Goal: Information Seeking & Learning: Learn about a topic

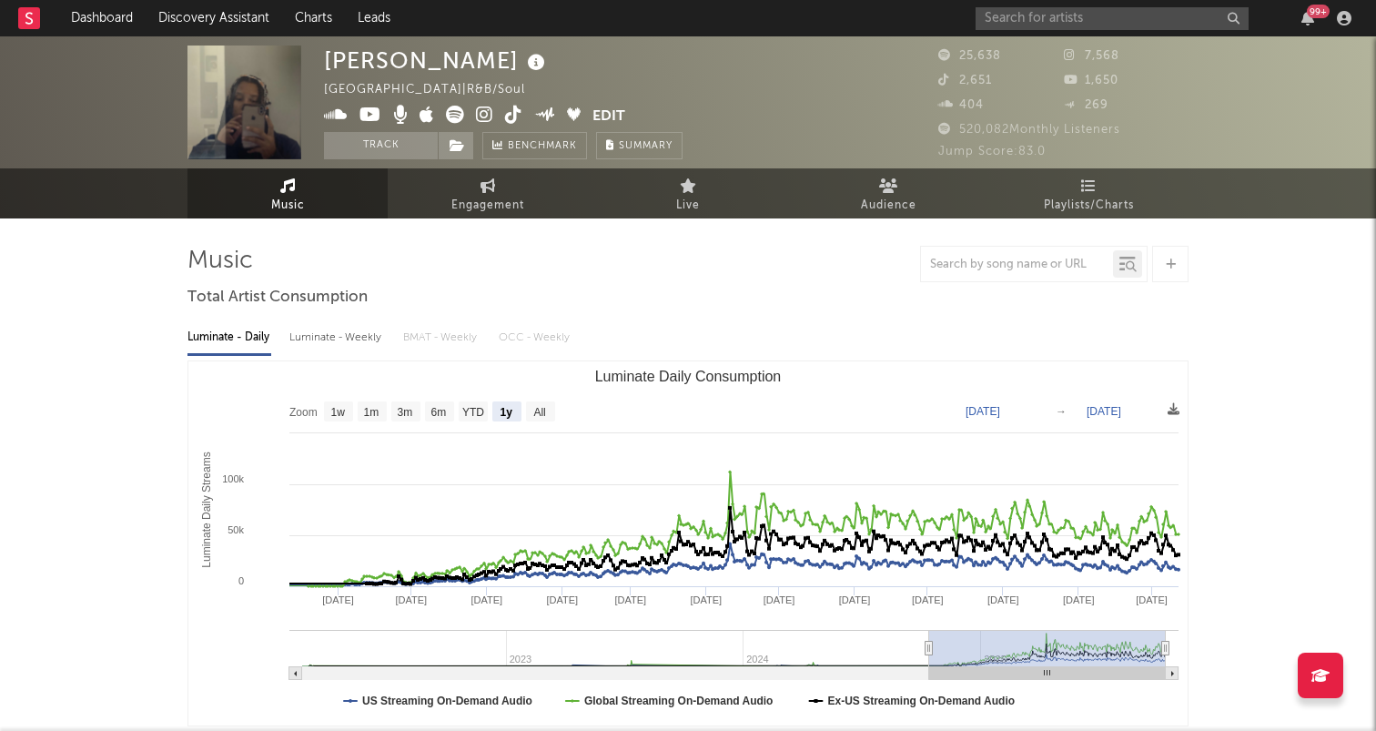
select select "1y"
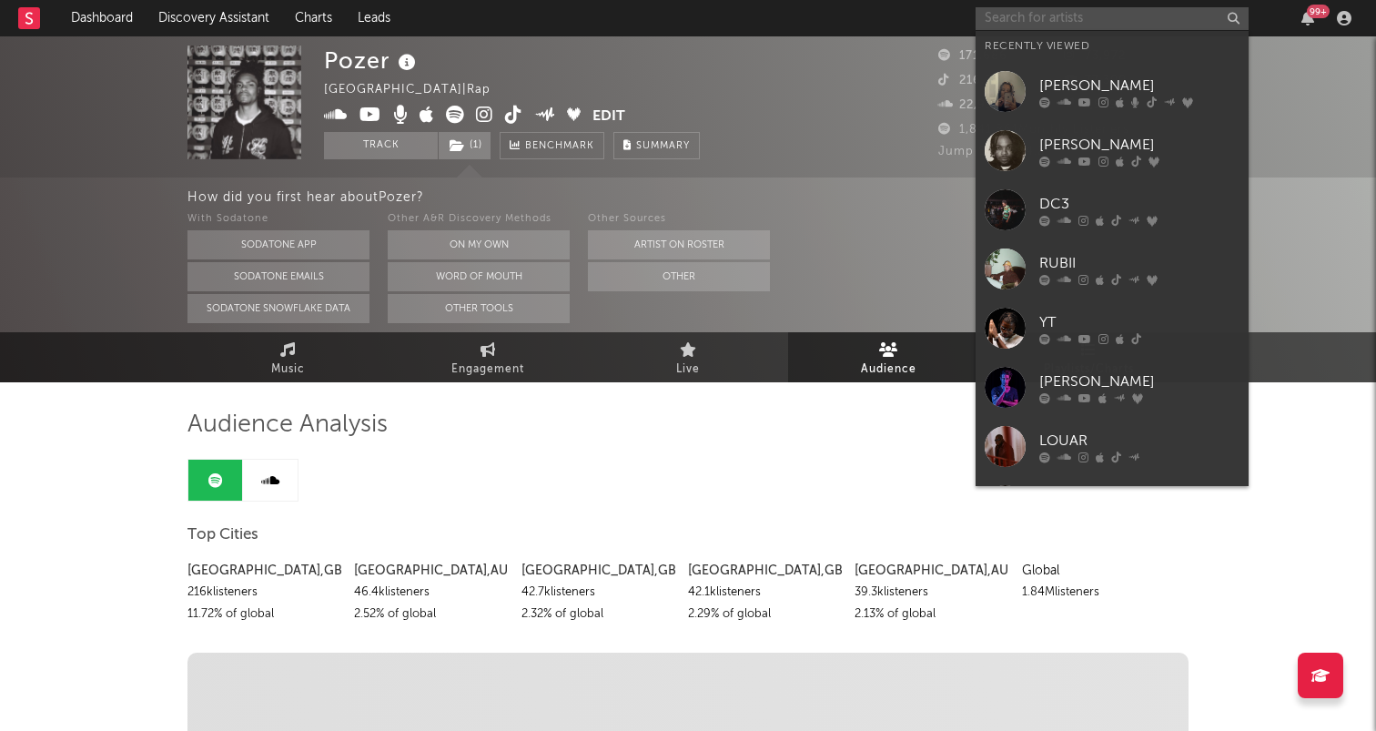
click at [1024, 17] on input "text" at bounding box center [1112, 18] width 273 height 23
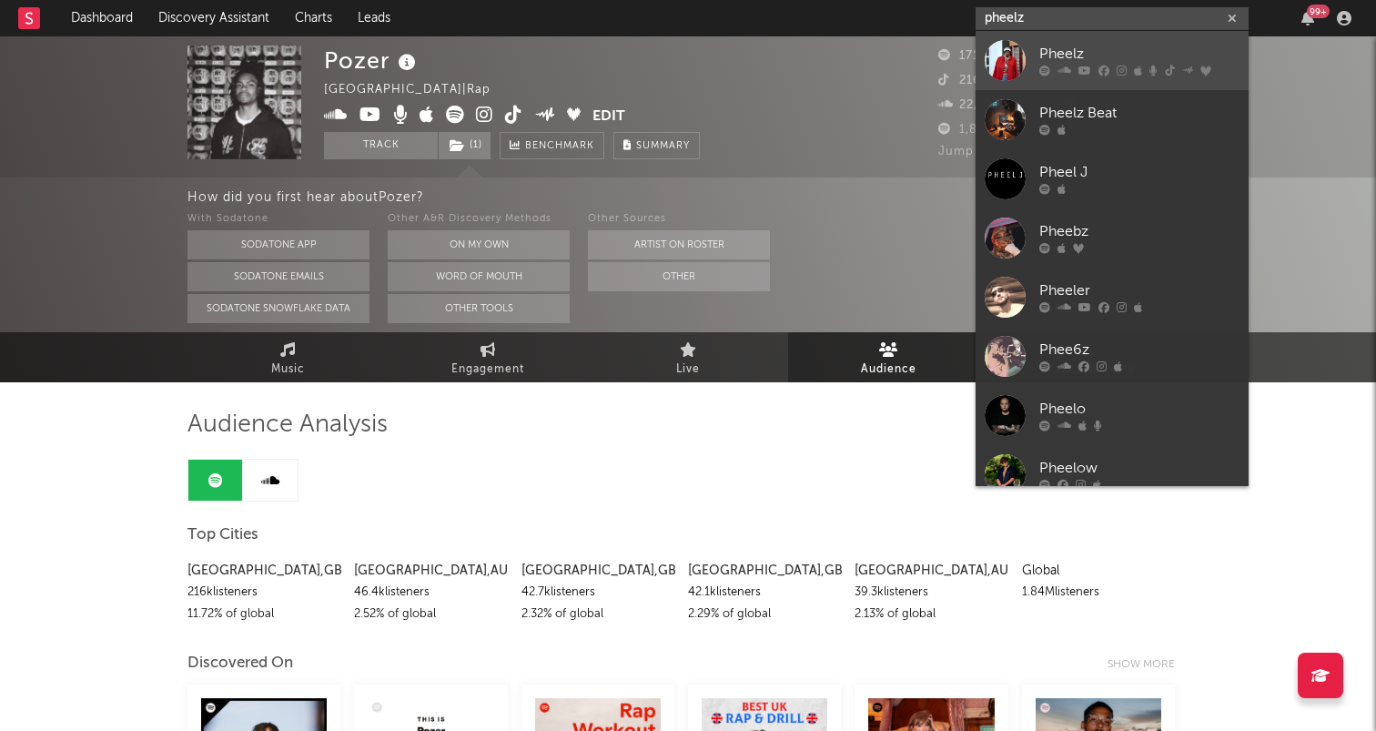
type input "pheelz"
click at [1060, 53] on div "Pheelz" at bounding box center [1139, 55] width 200 height 22
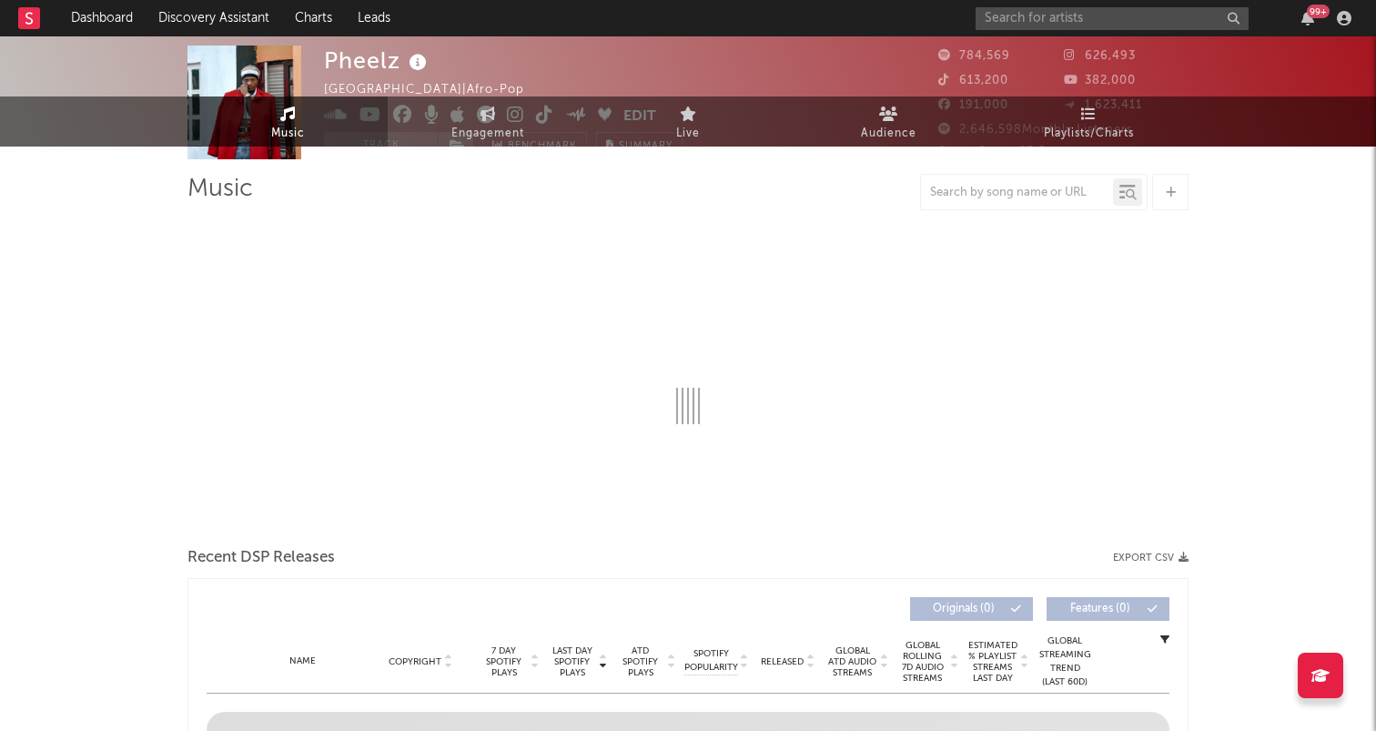
select select "6m"
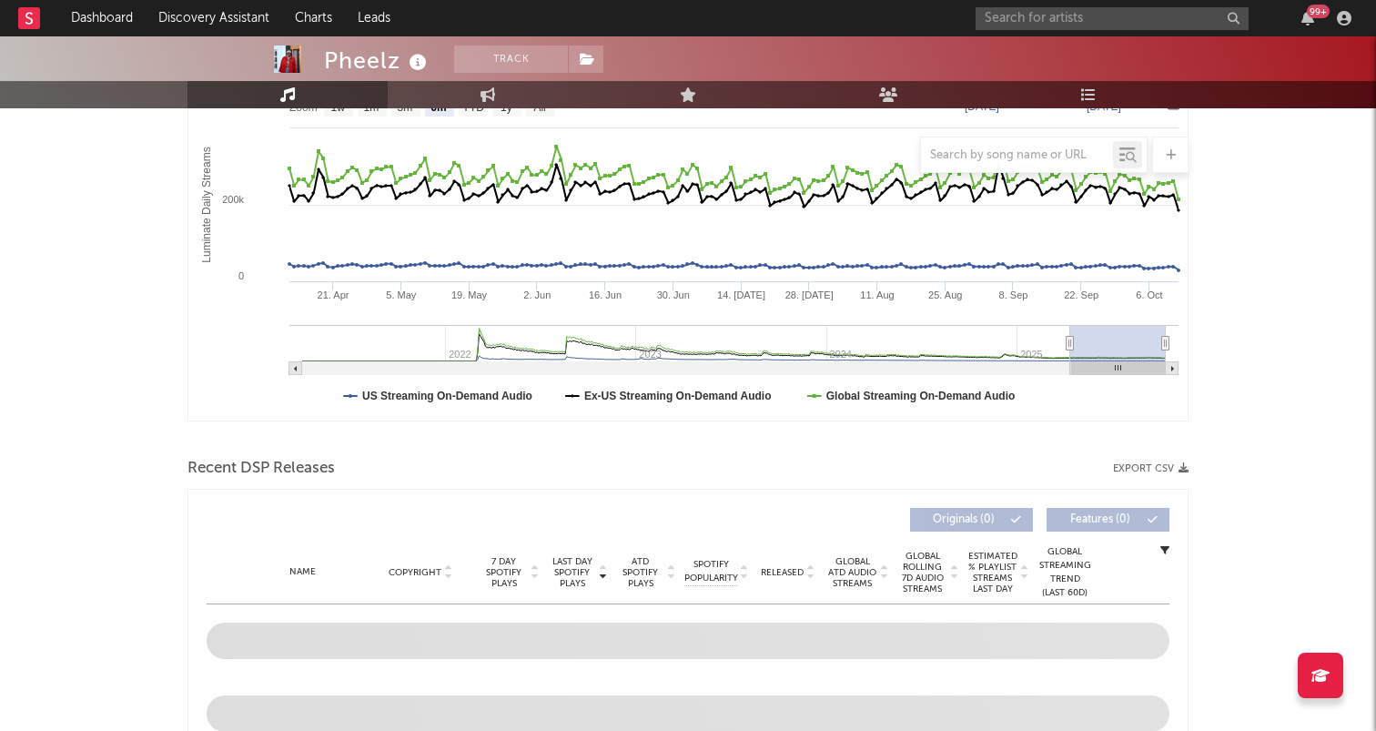
select select "6m"
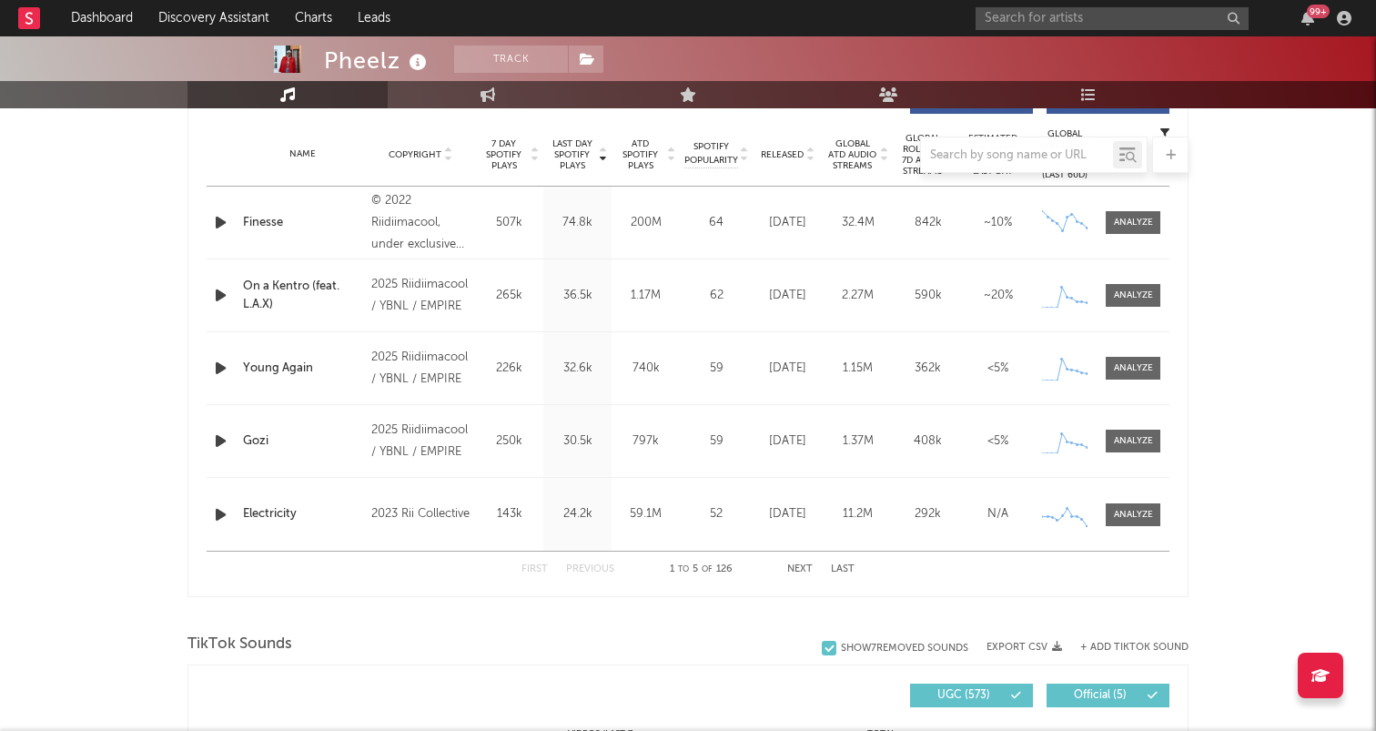
scroll to position [701, 0]
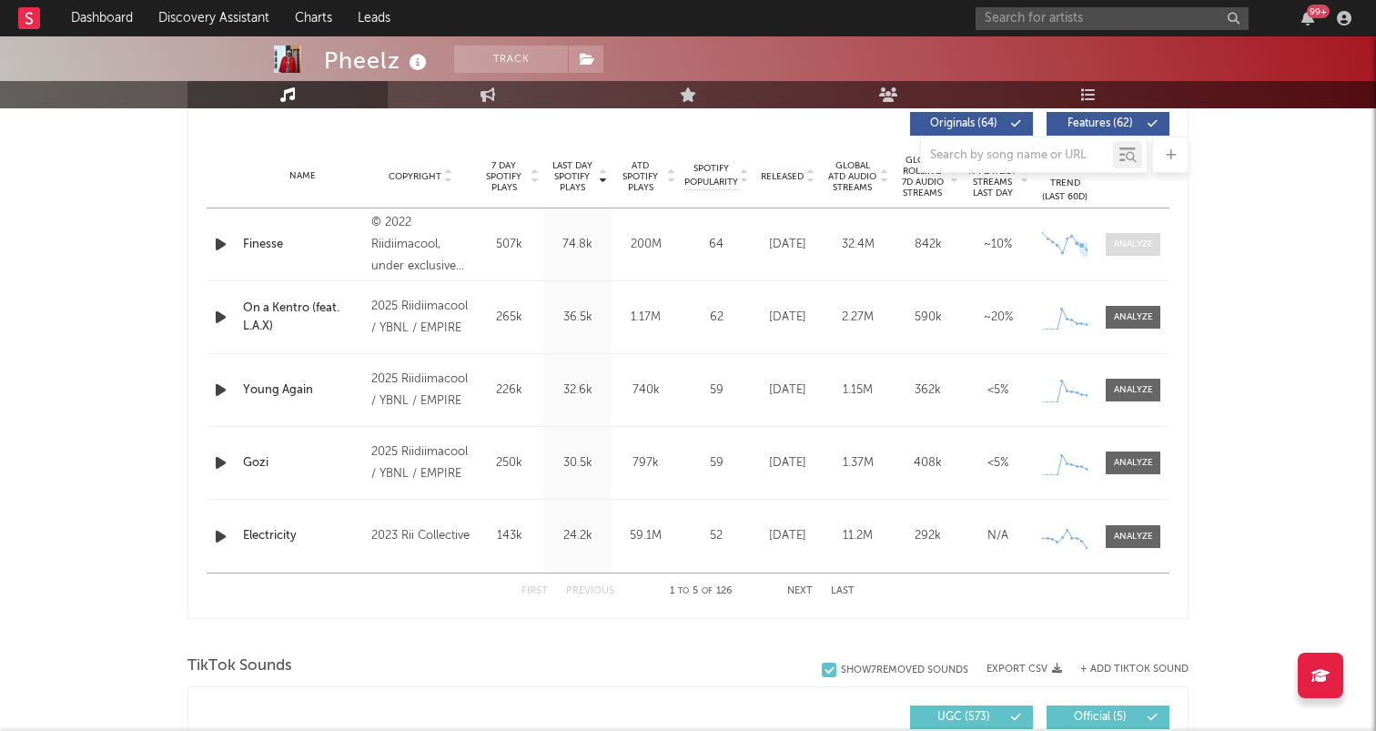
click at [1106, 239] on span at bounding box center [1133, 244] width 55 height 23
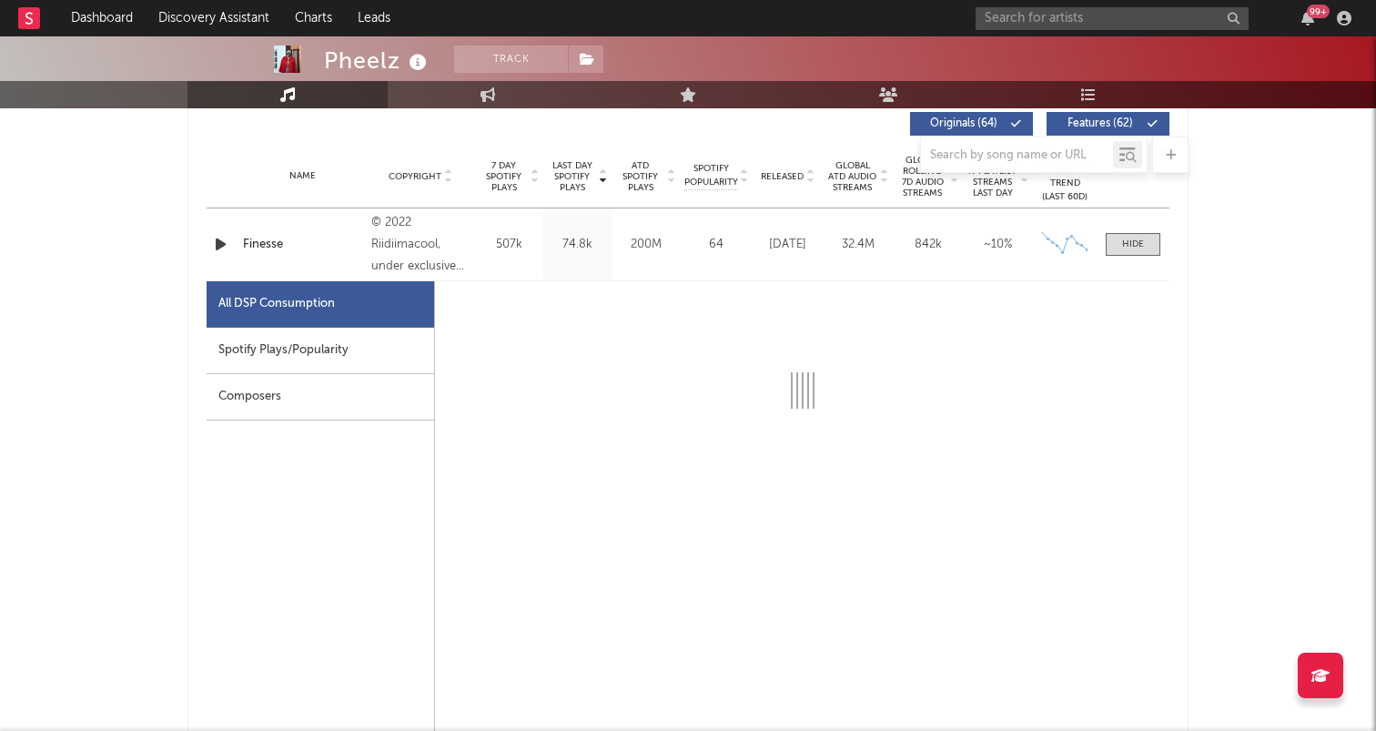
select select "6m"
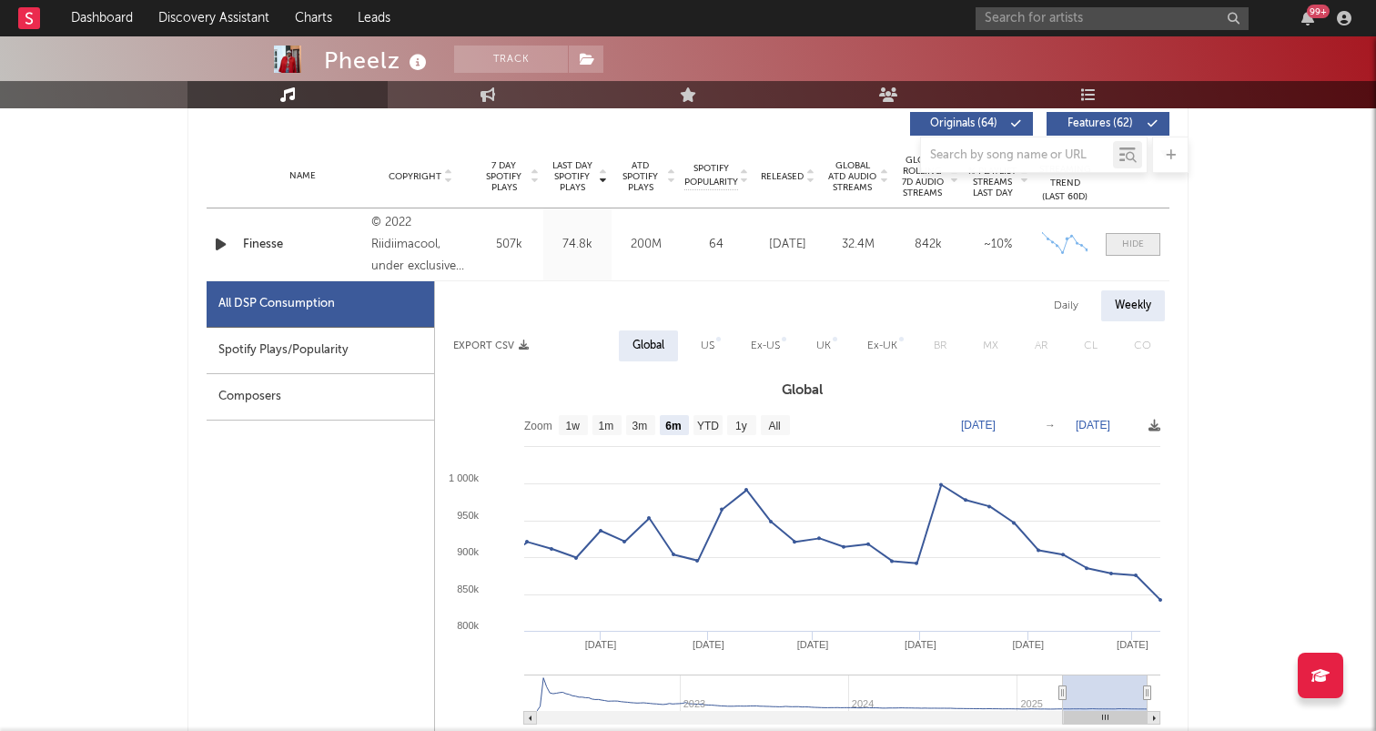
click at [1153, 248] on span at bounding box center [1133, 244] width 55 height 23
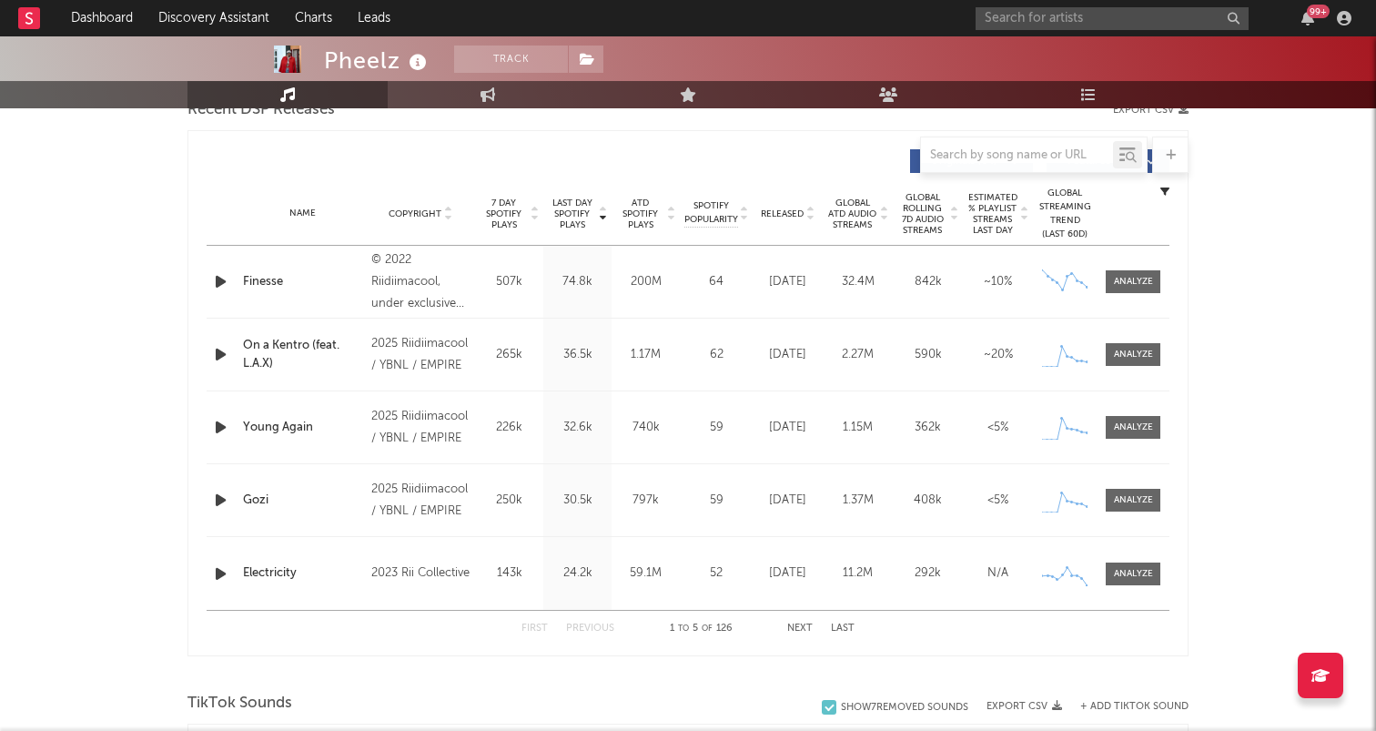
scroll to position [679, 0]
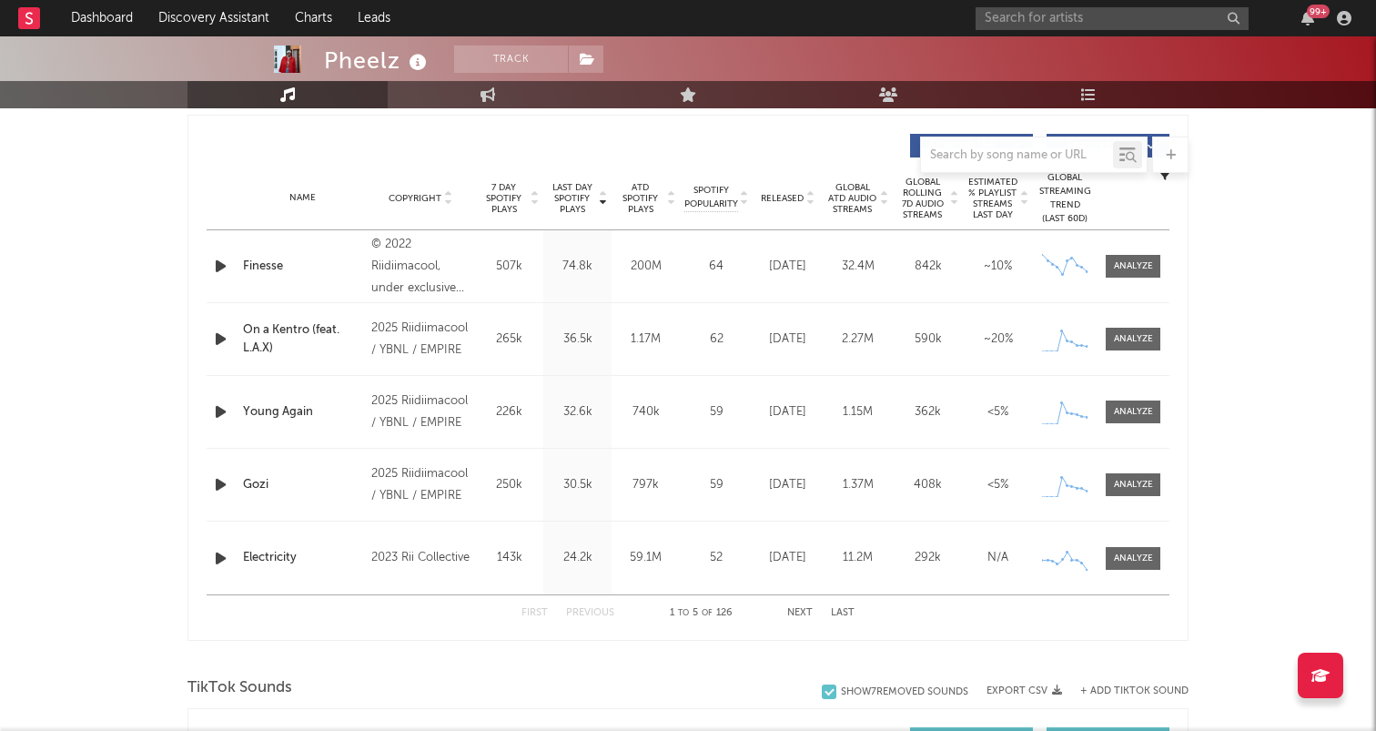
click at [791, 609] on button "Next" at bounding box center [799, 613] width 25 height 10
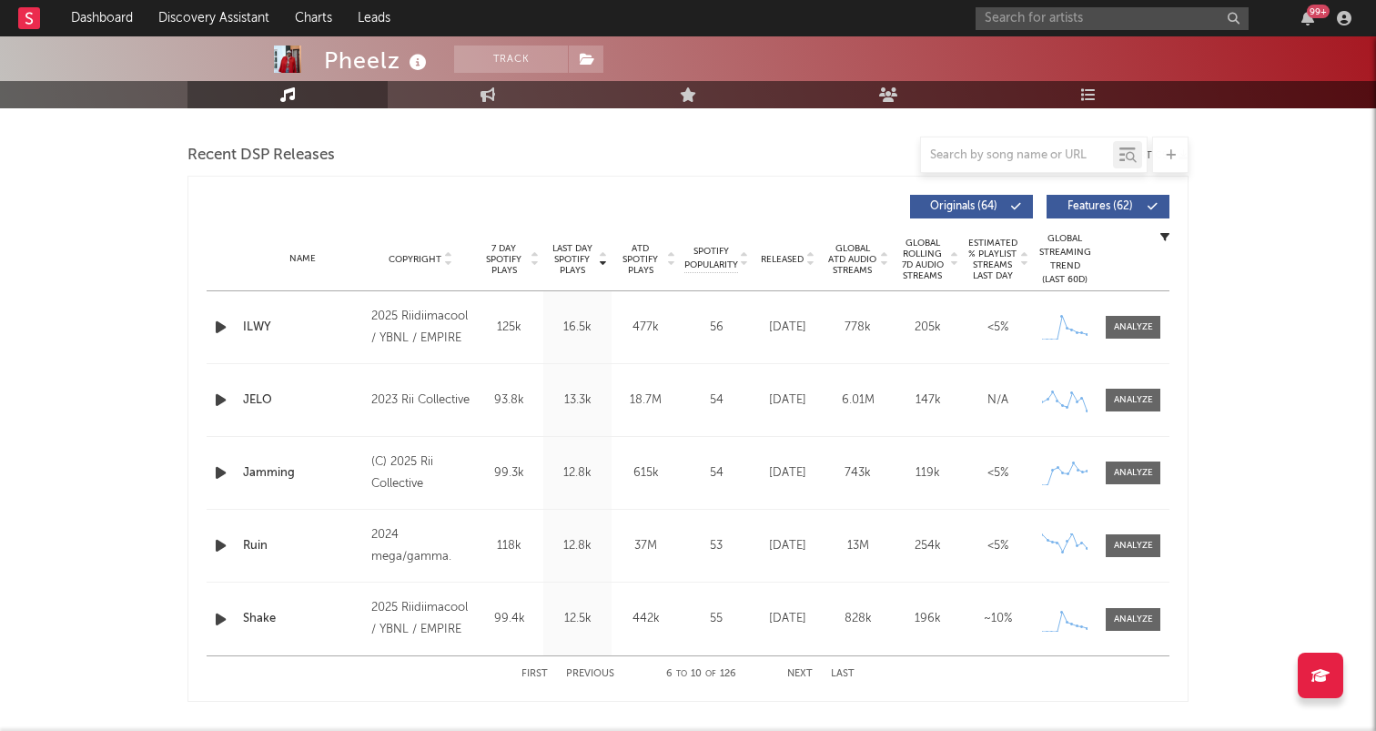
scroll to position [873, 0]
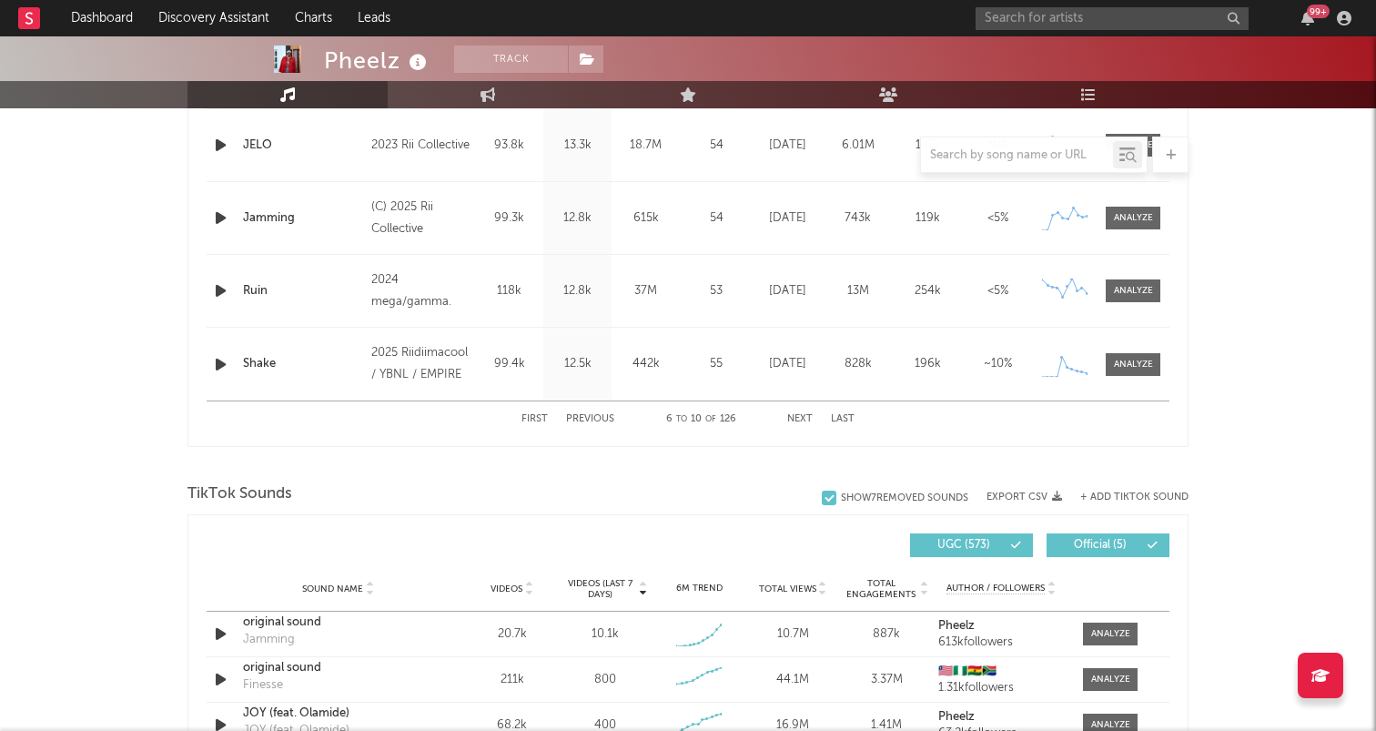
click at [574, 410] on div "First Previous 6 to 10 of 126 Next Last" at bounding box center [687, 418] width 333 height 35
click at [574, 414] on button "Previous" at bounding box center [590, 419] width 48 height 10
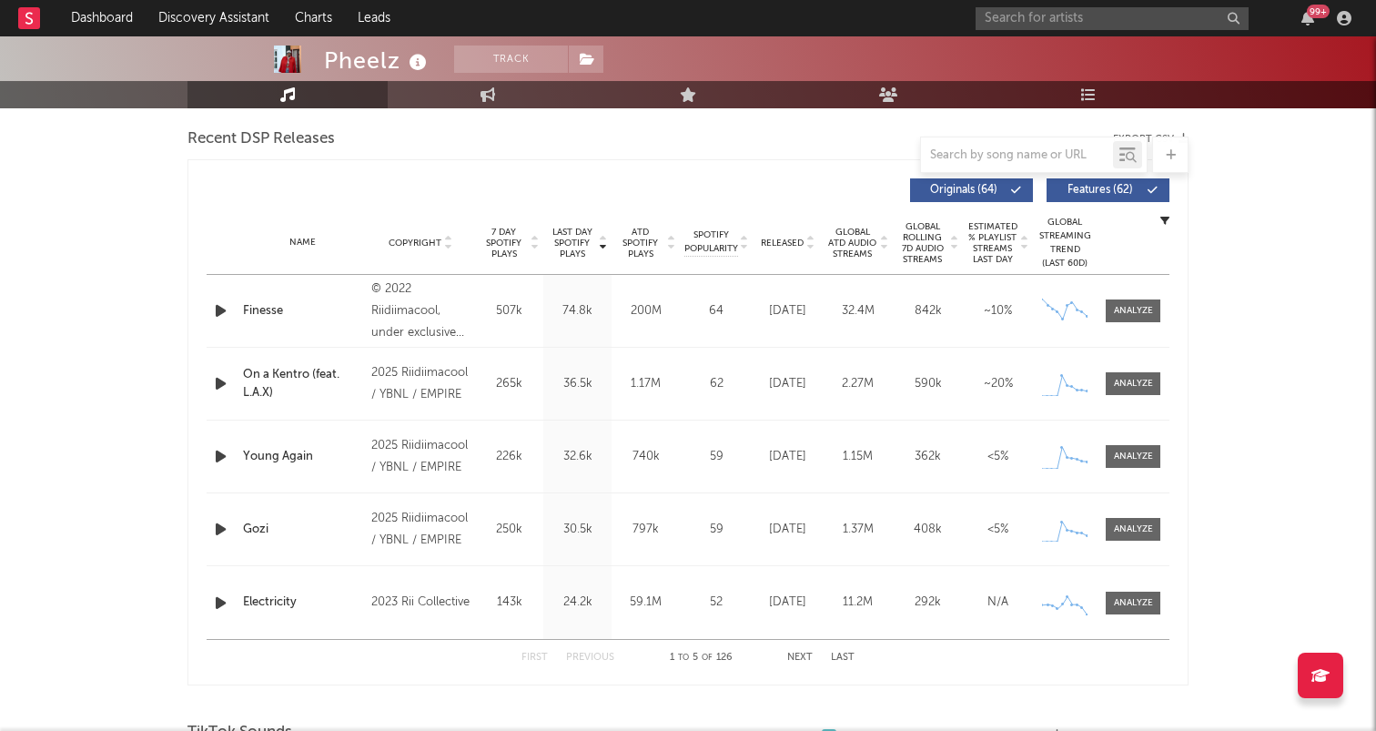
scroll to position [640, 0]
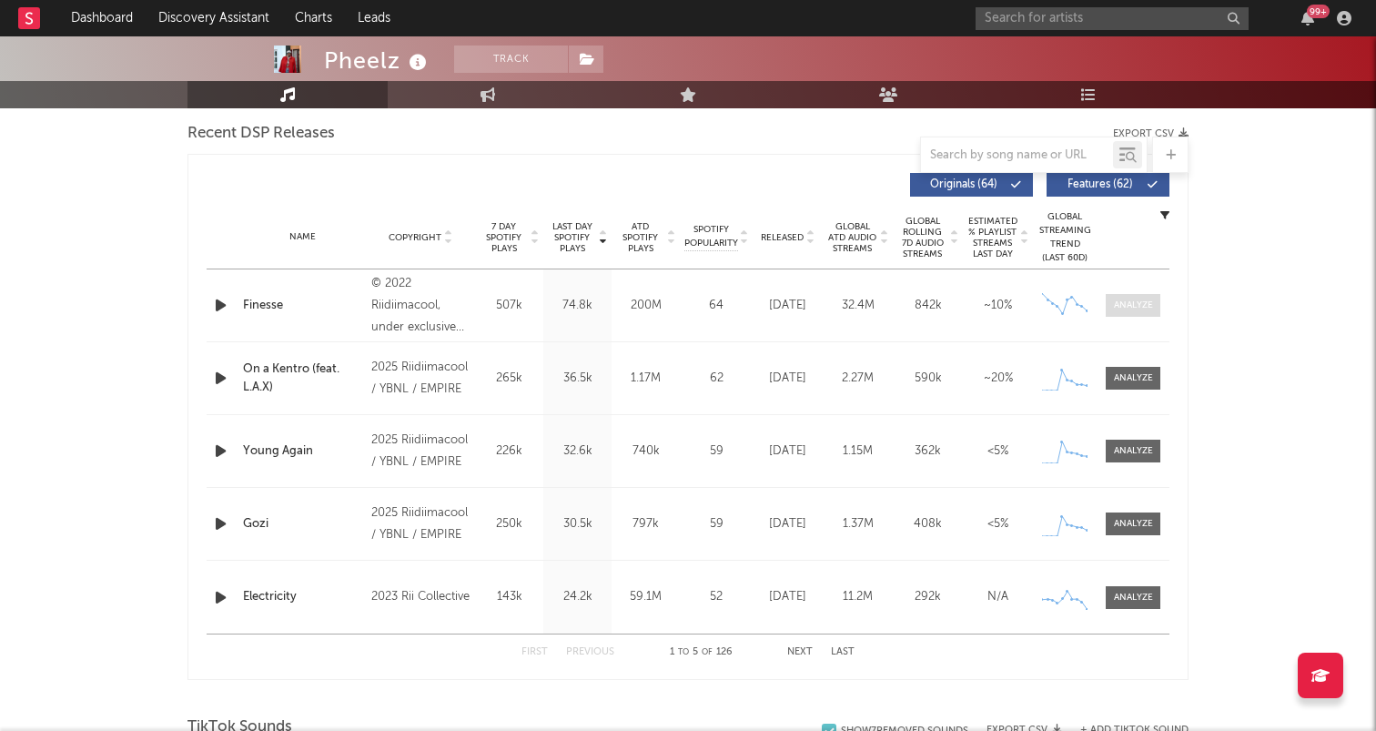
click at [1151, 305] on div at bounding box center [1133, 305] width 39 height 14
select select "6m"
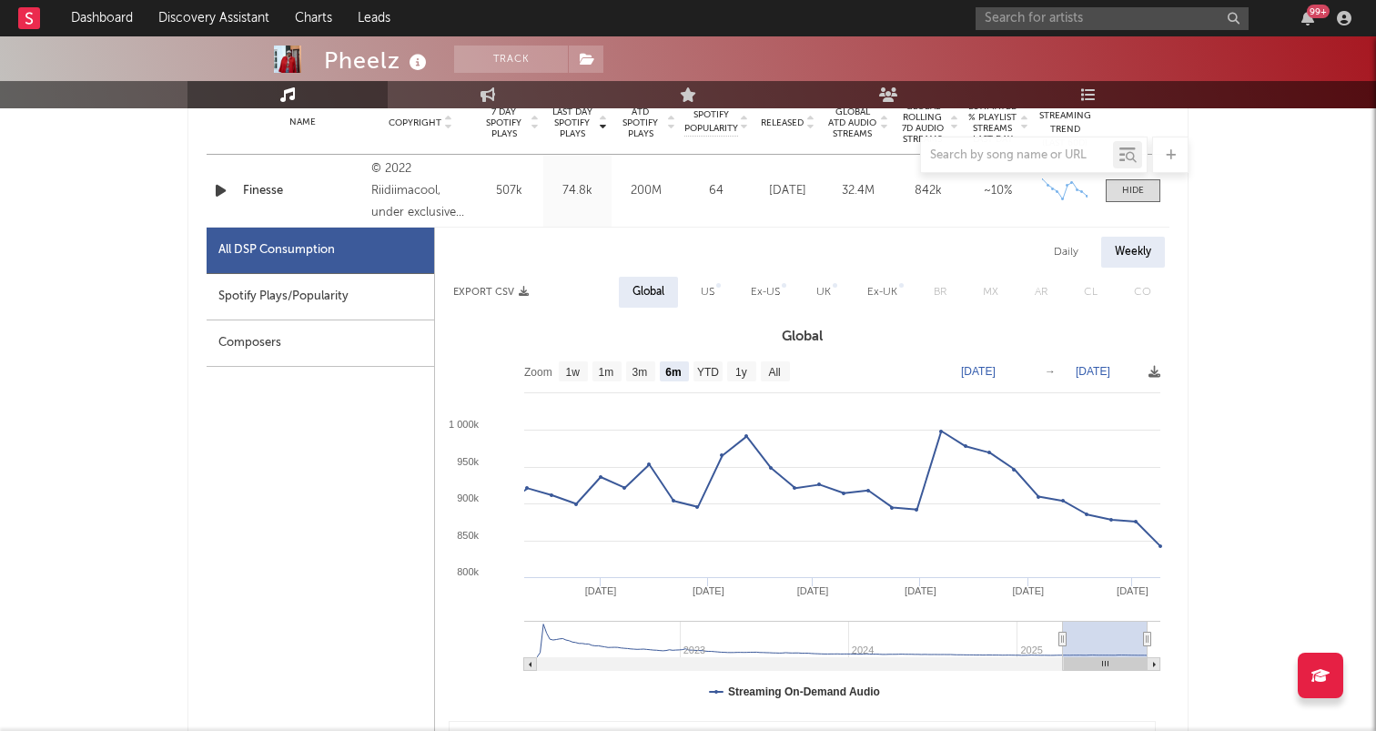
scroll to position [760, 0]
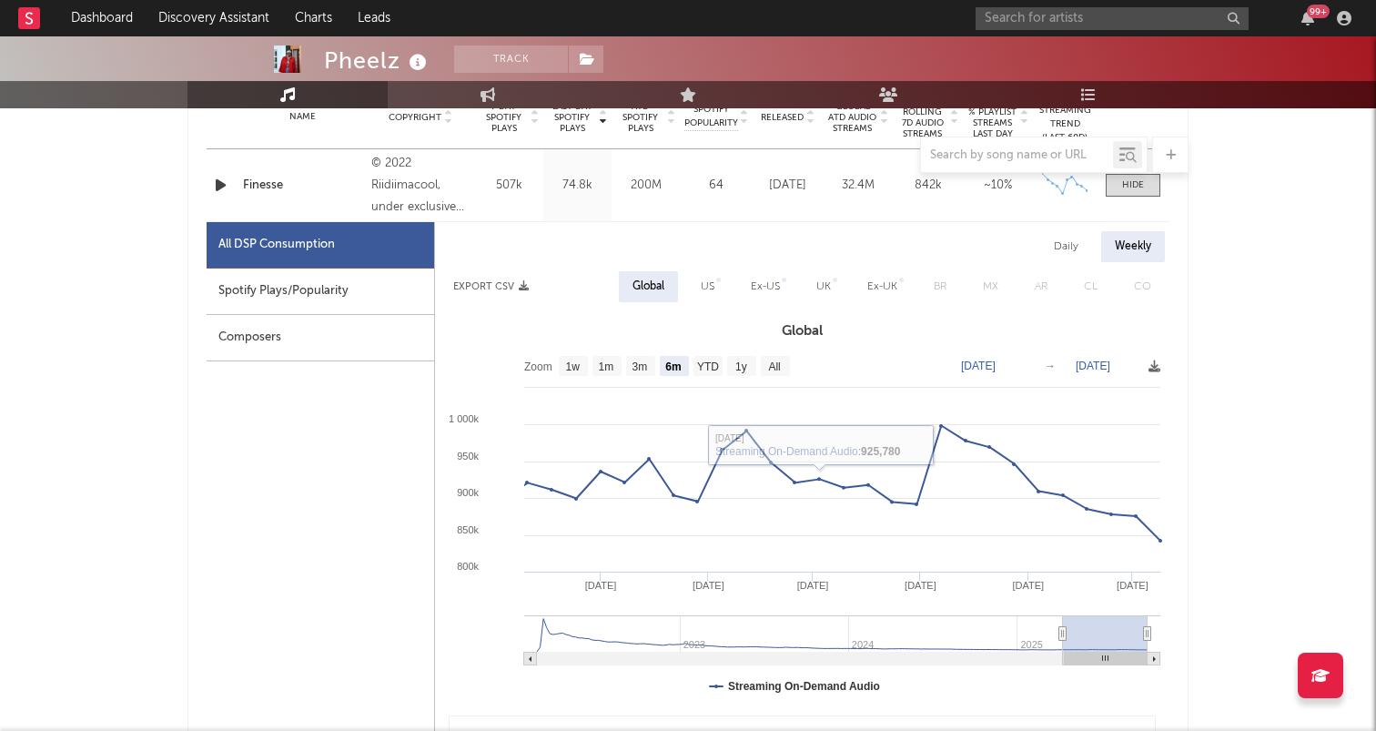
click at [768, 288] on div "Ex-US" at bounding box center [765, 287] width 29 height 22
select select "6m"
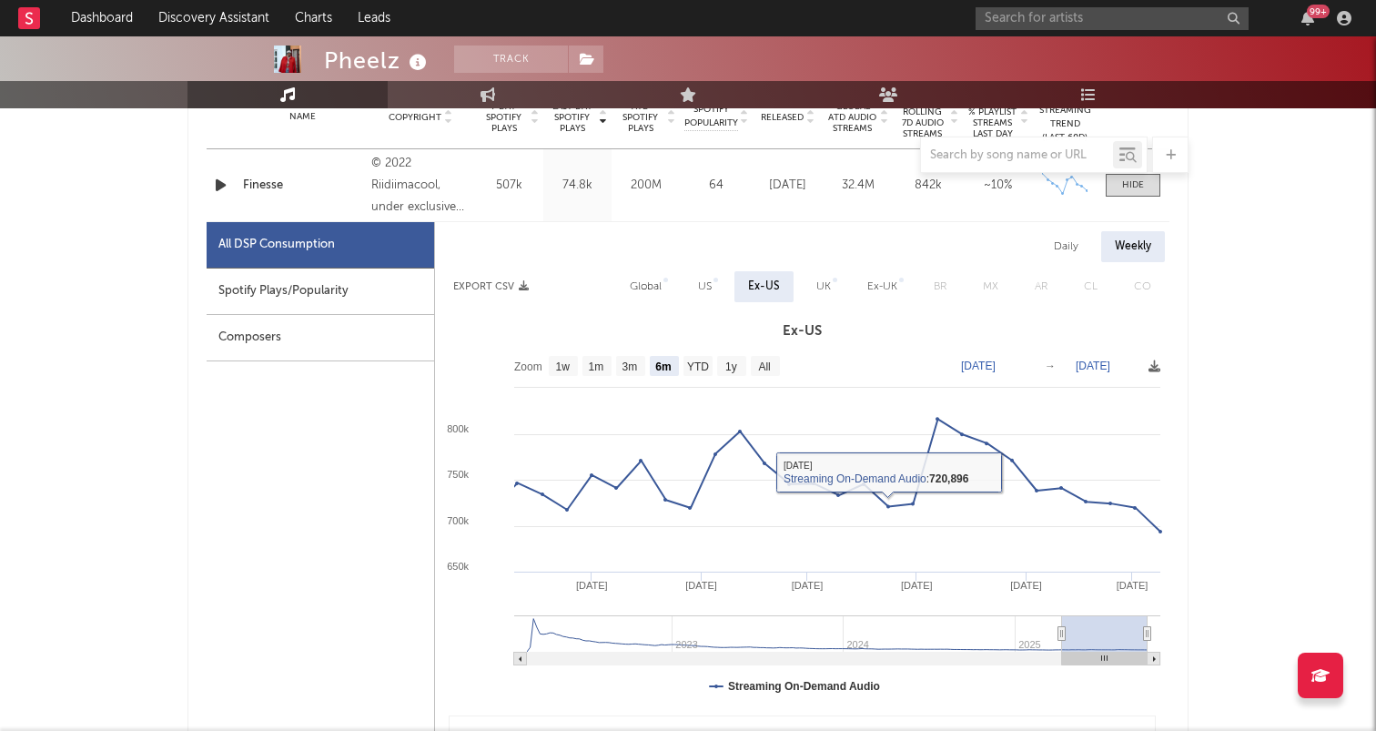
click at [701, 271] on div "US" at bounding box center [704, 286] width 41 height 31
select select "6m"
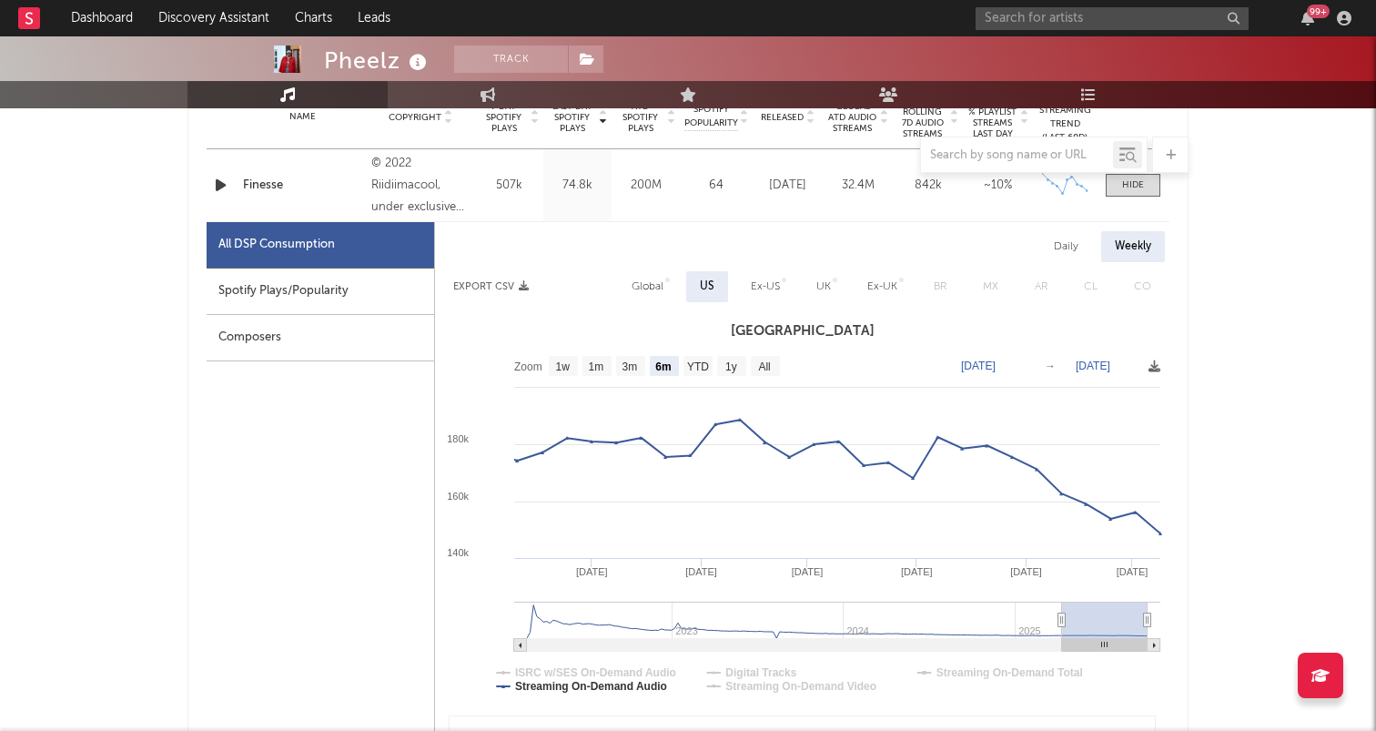
click at [830, 292] on div "UK" at bounding box center [824, 286] width 42 height 31
select select "6m"
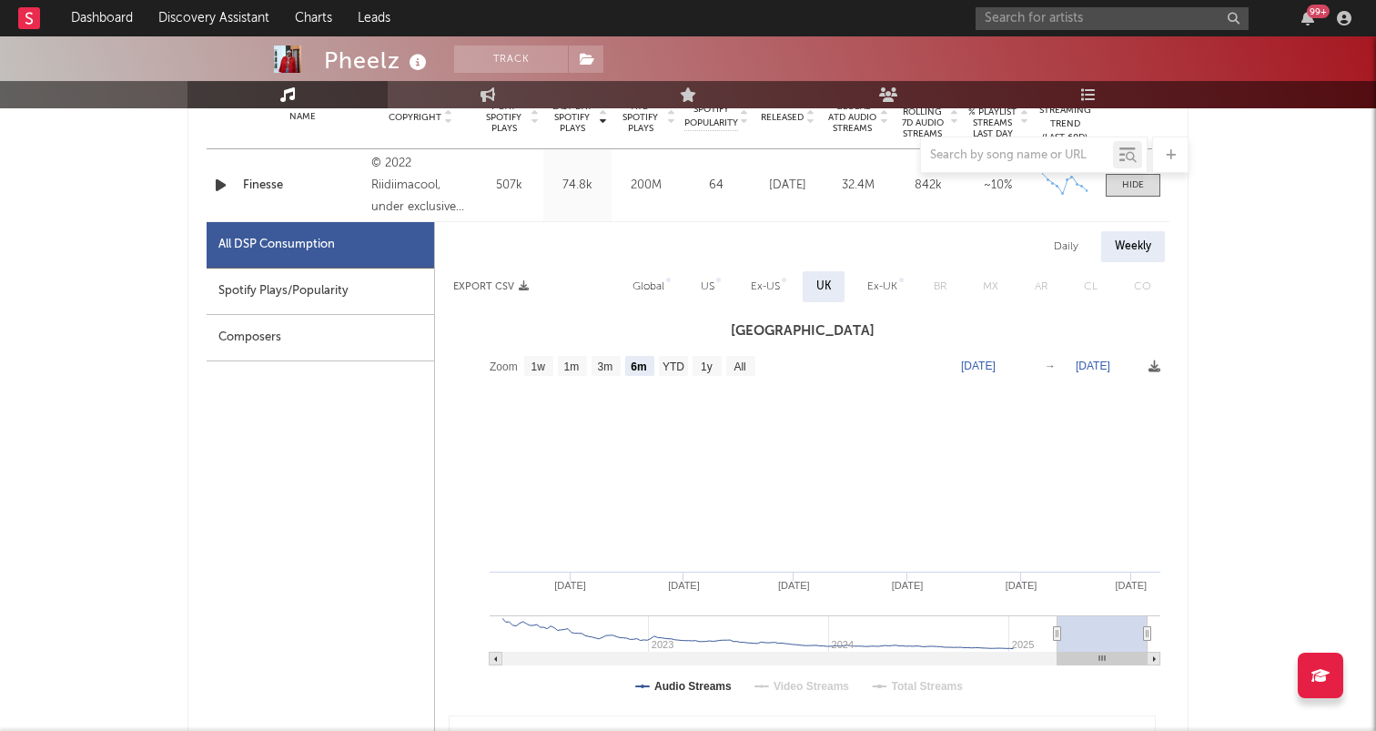
click at [767, 290] on div "Ex-US" at bounding box center [765, 287] width 29 height 22
select select "6m"
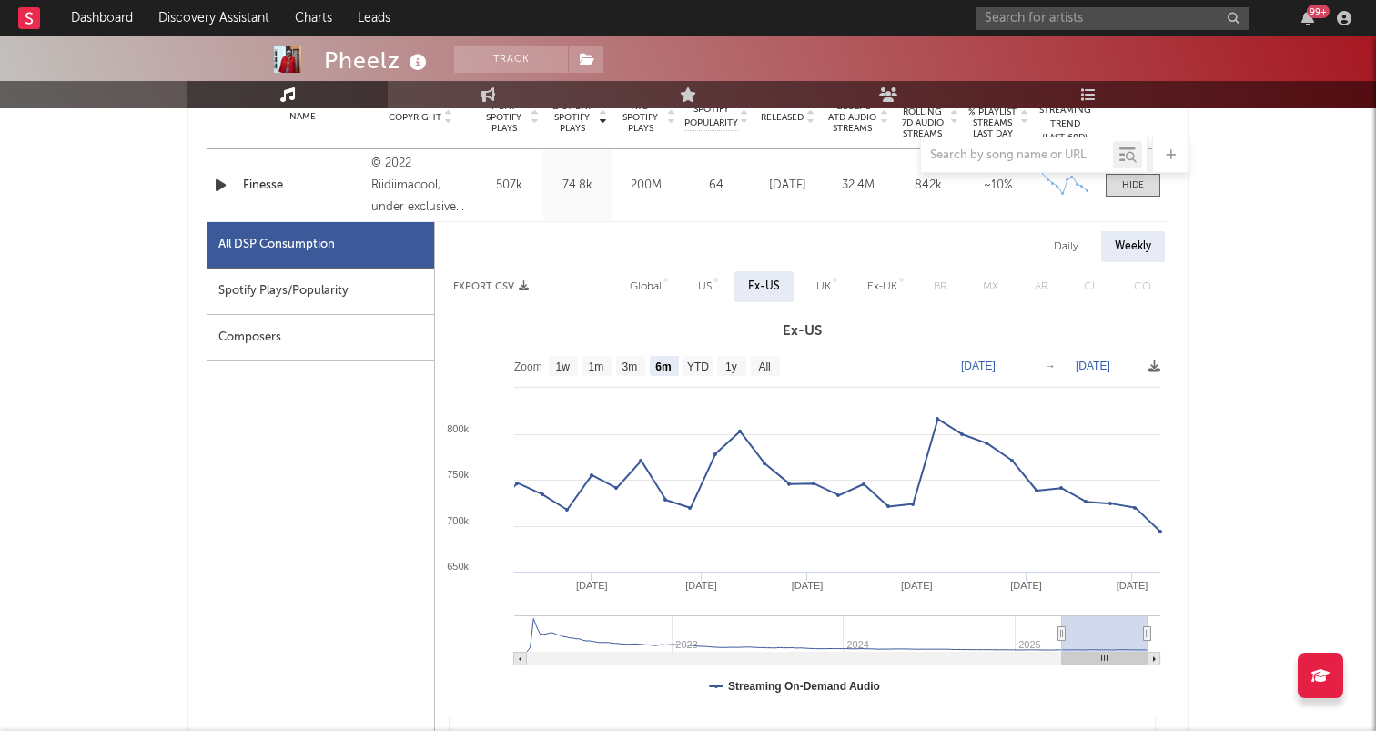
click at [876, 289] on div "Ex-UK" at bounding box center [882, 287] width 30 height 22
select select "6m"
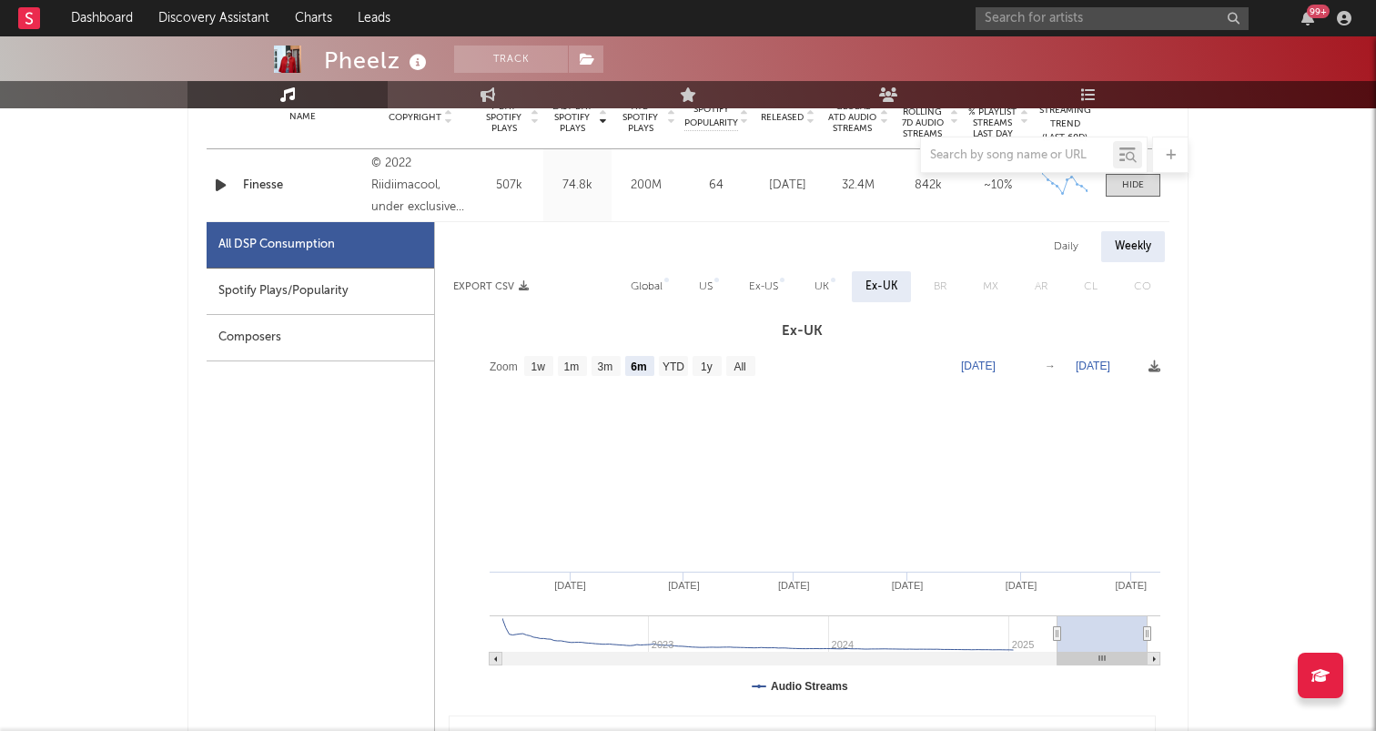
click at [766, 290] on div "Ex-US" at bounding box center [763, 287] width 29 height 22
select select "6m"
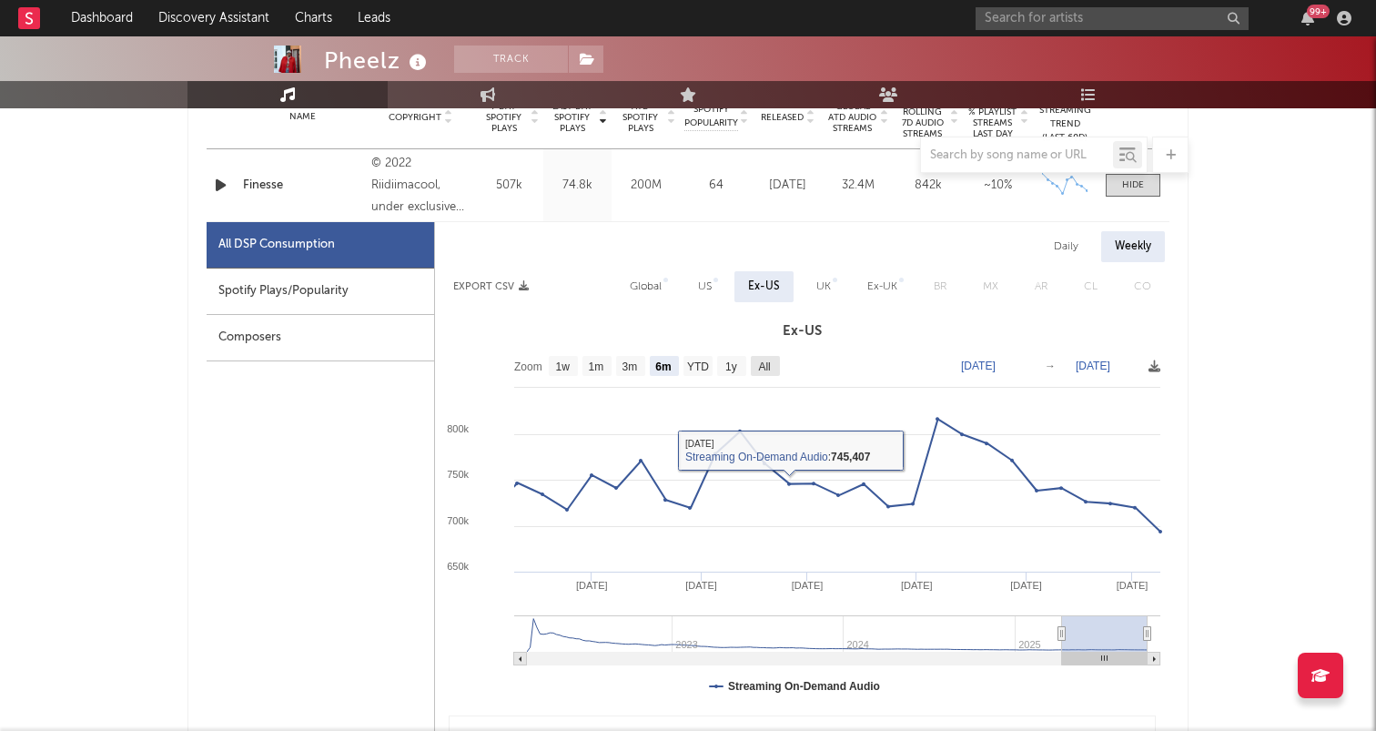
click at [770, 371] on text "All" at bounding box center [764, 366] width 12 height 13
select select "All"
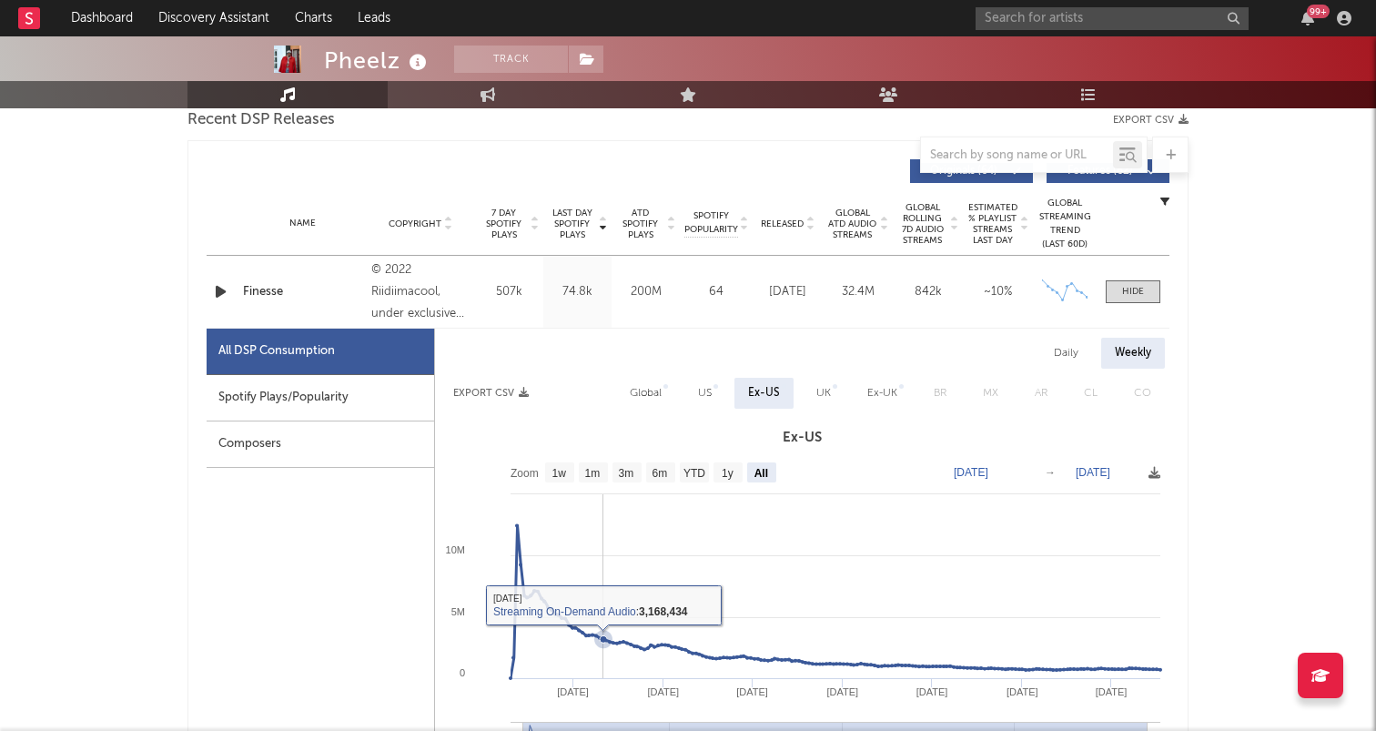
scroll to position [641, 0]
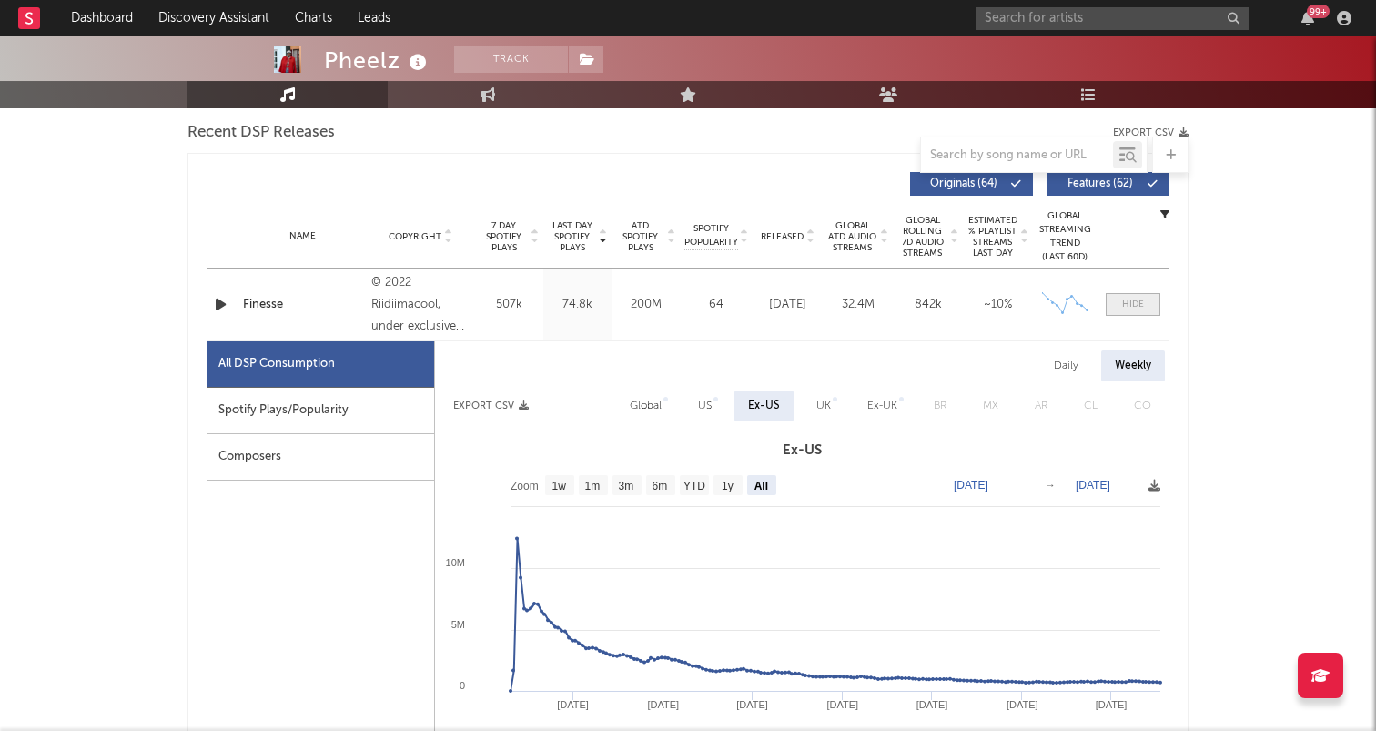
click at [1133, 304] on div at bounding box center [1133, 305] width 22 height 14
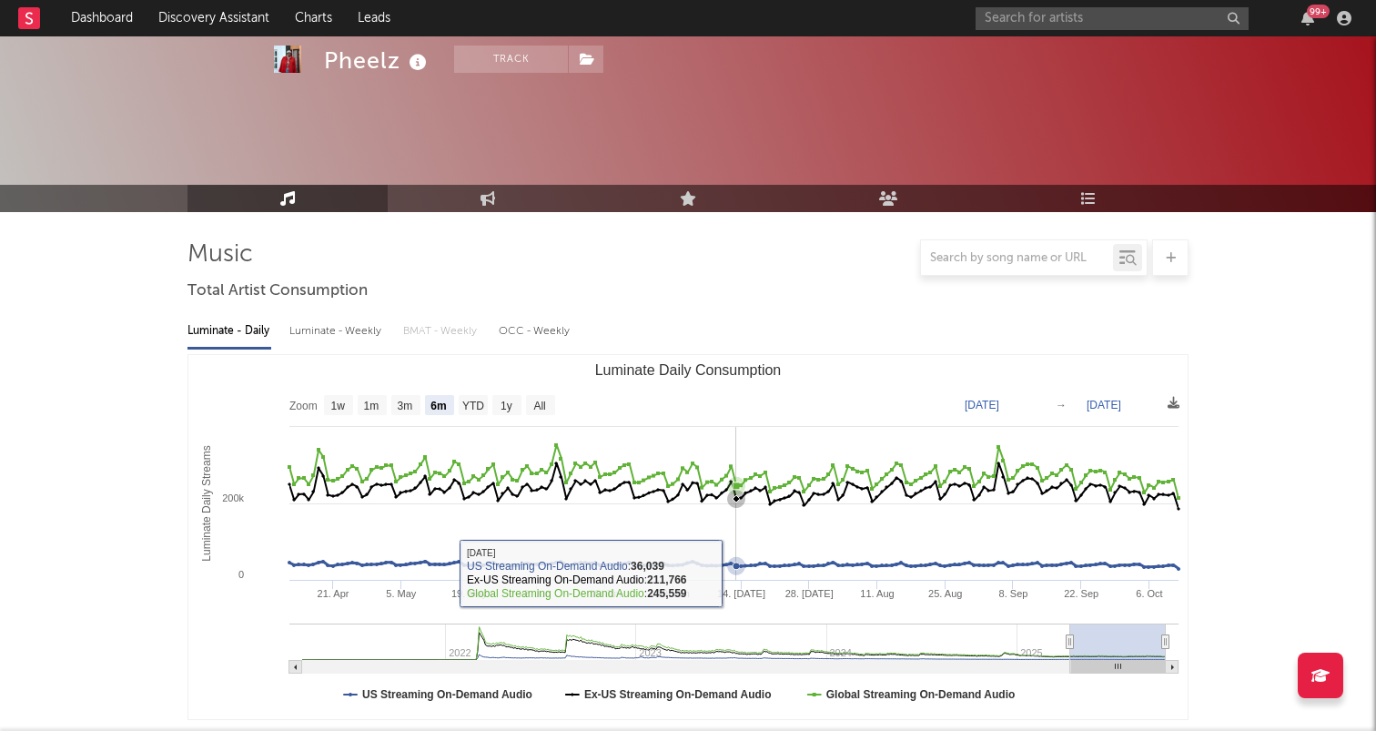
scroll to position [0, 0]
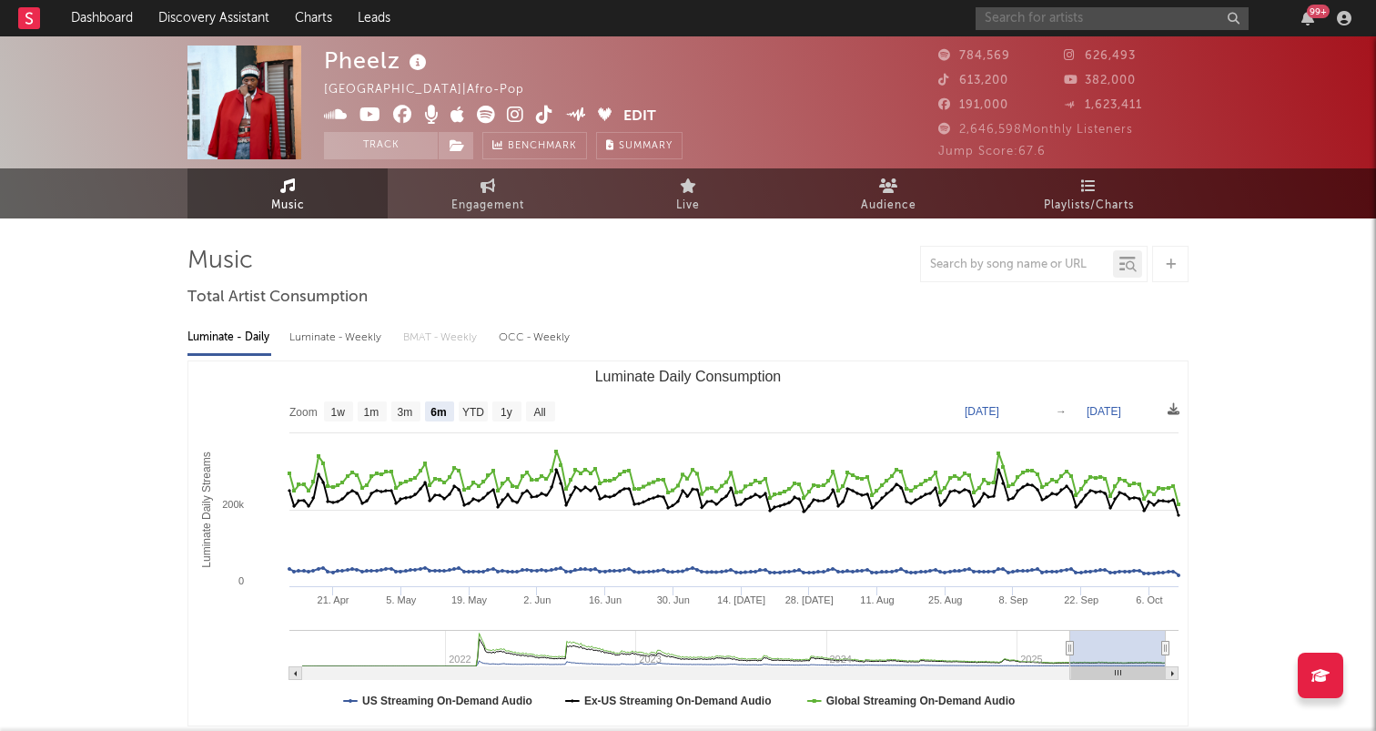
click at [1057, 20] on input "text" at bounding box center [1112, 18] width 273 height 23
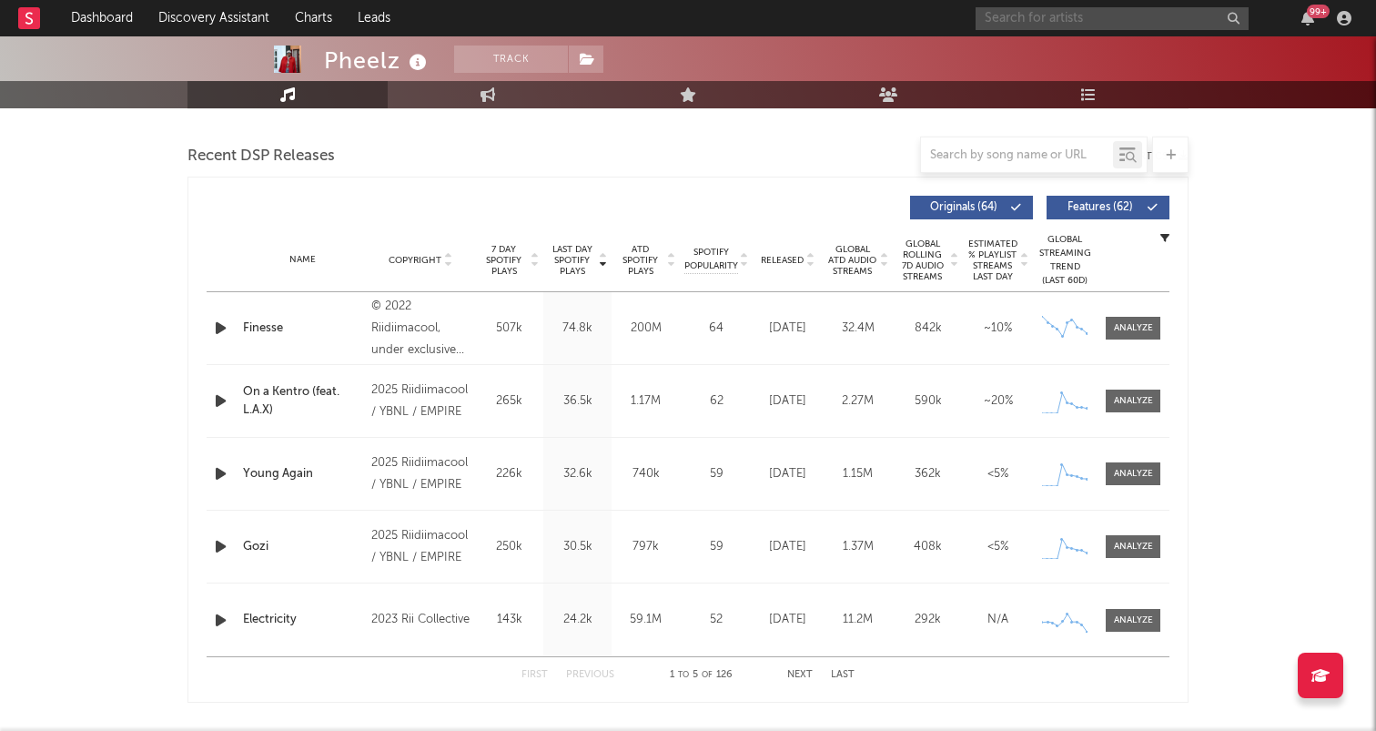
scroll to position [847, 0]
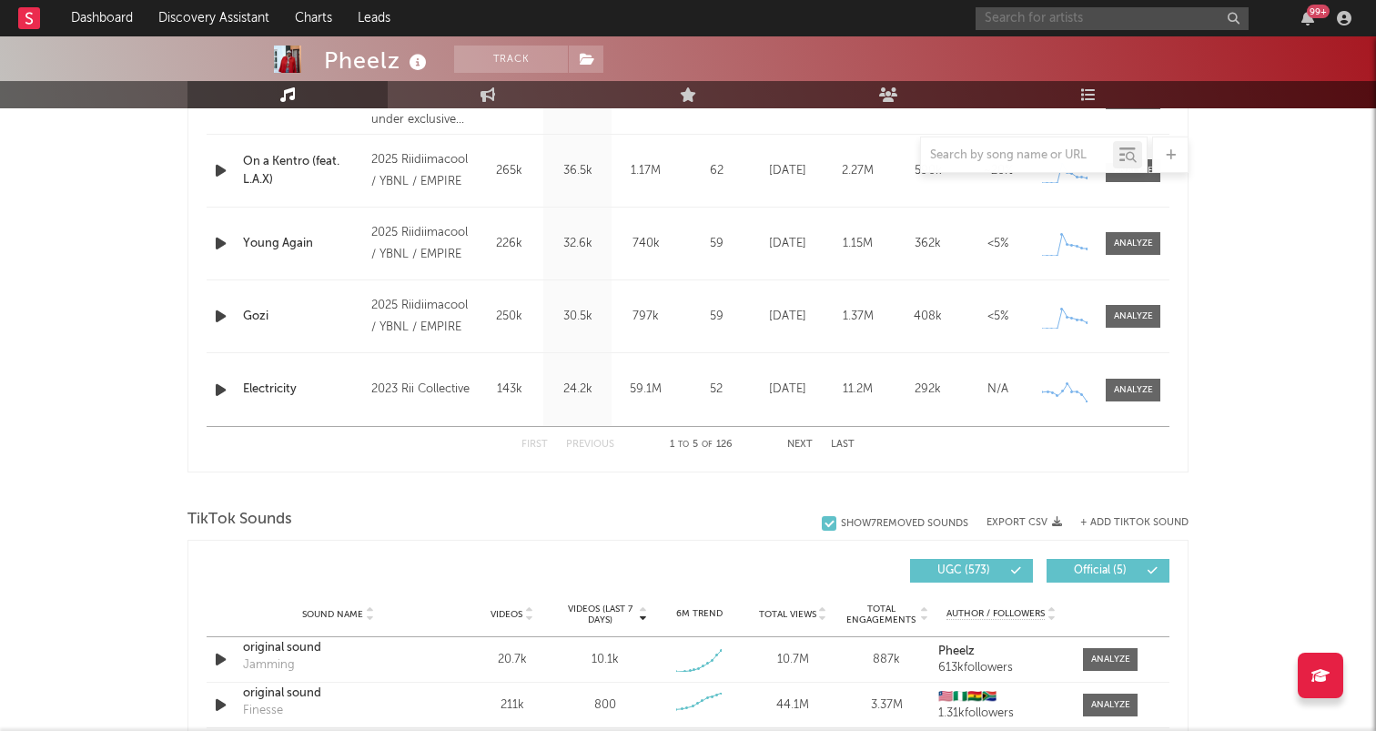
click at [797, 442] on button "Next" at bounding box center [799, 445] width 25 height 10
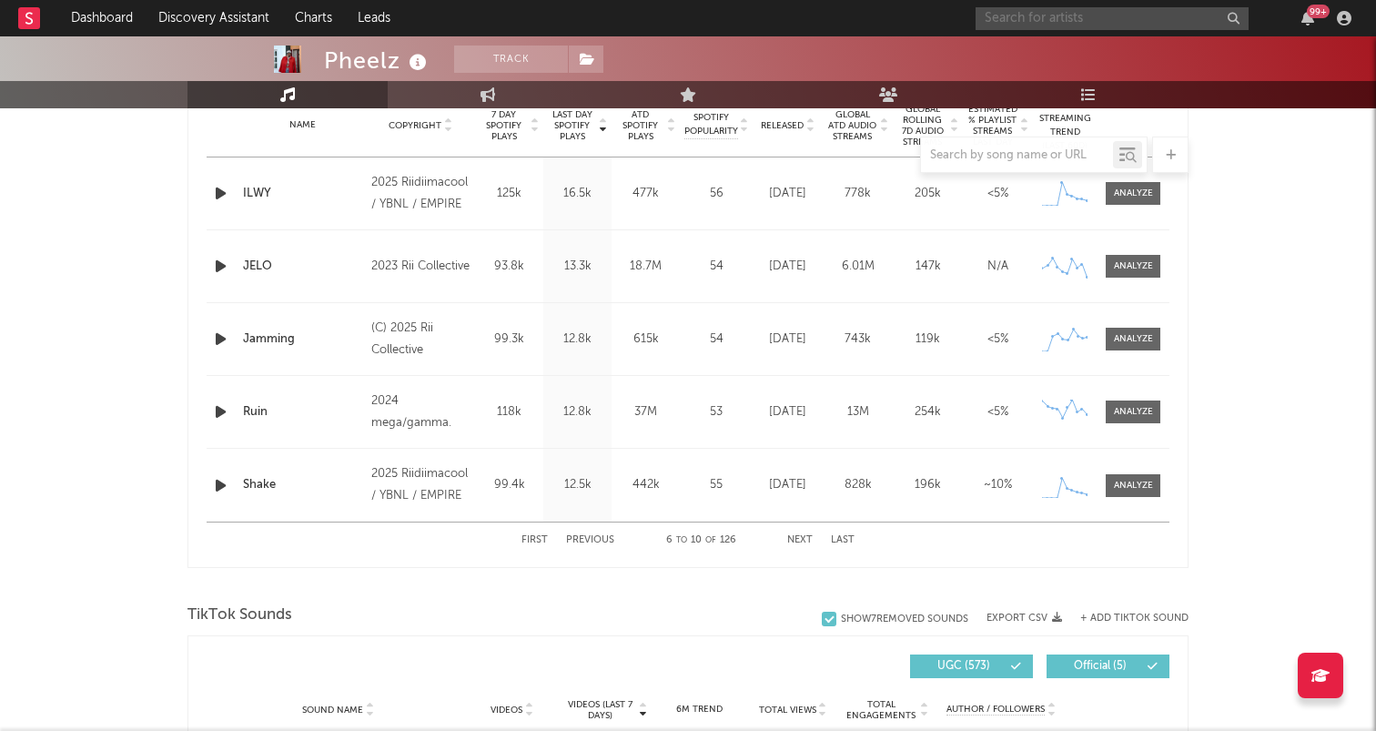
scroll to position [734, 0]
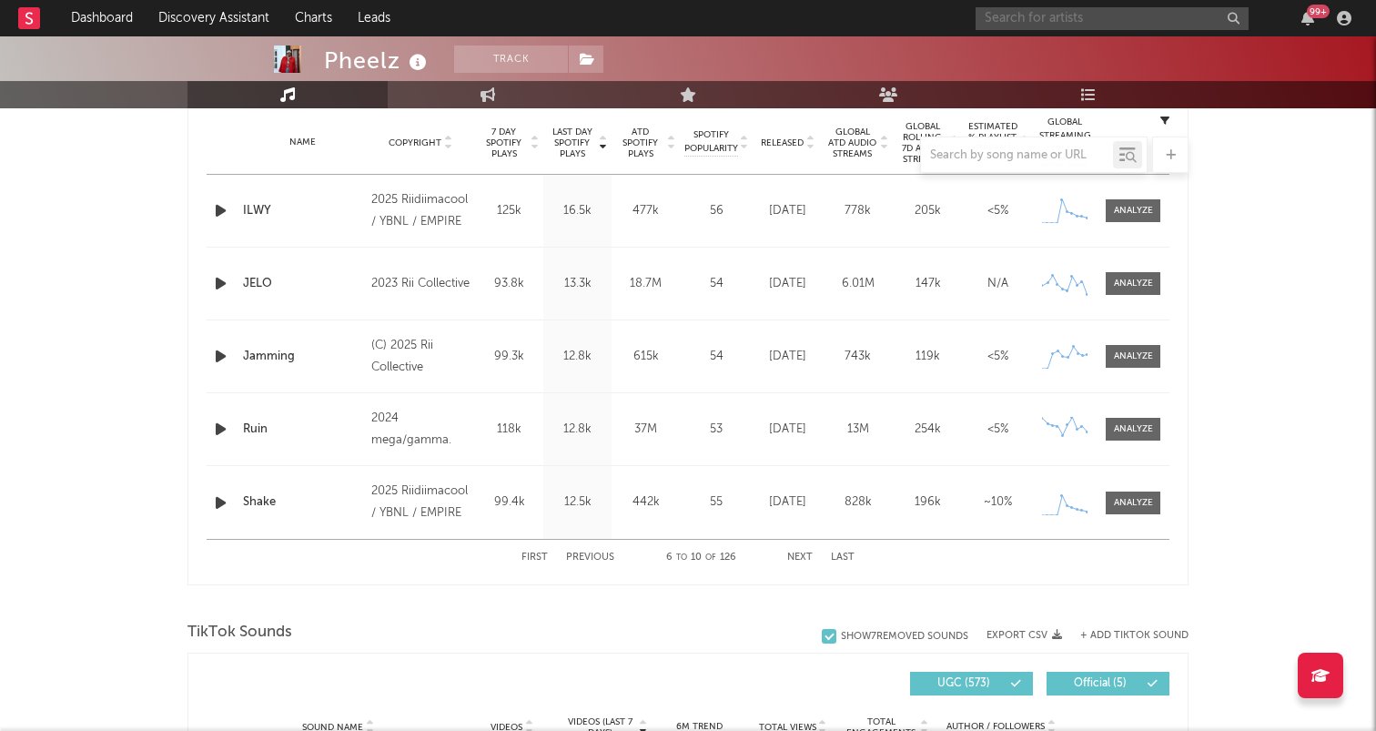
click at [803, 559] on button "Next" at bounding box center [799, 557] width 25 height 10
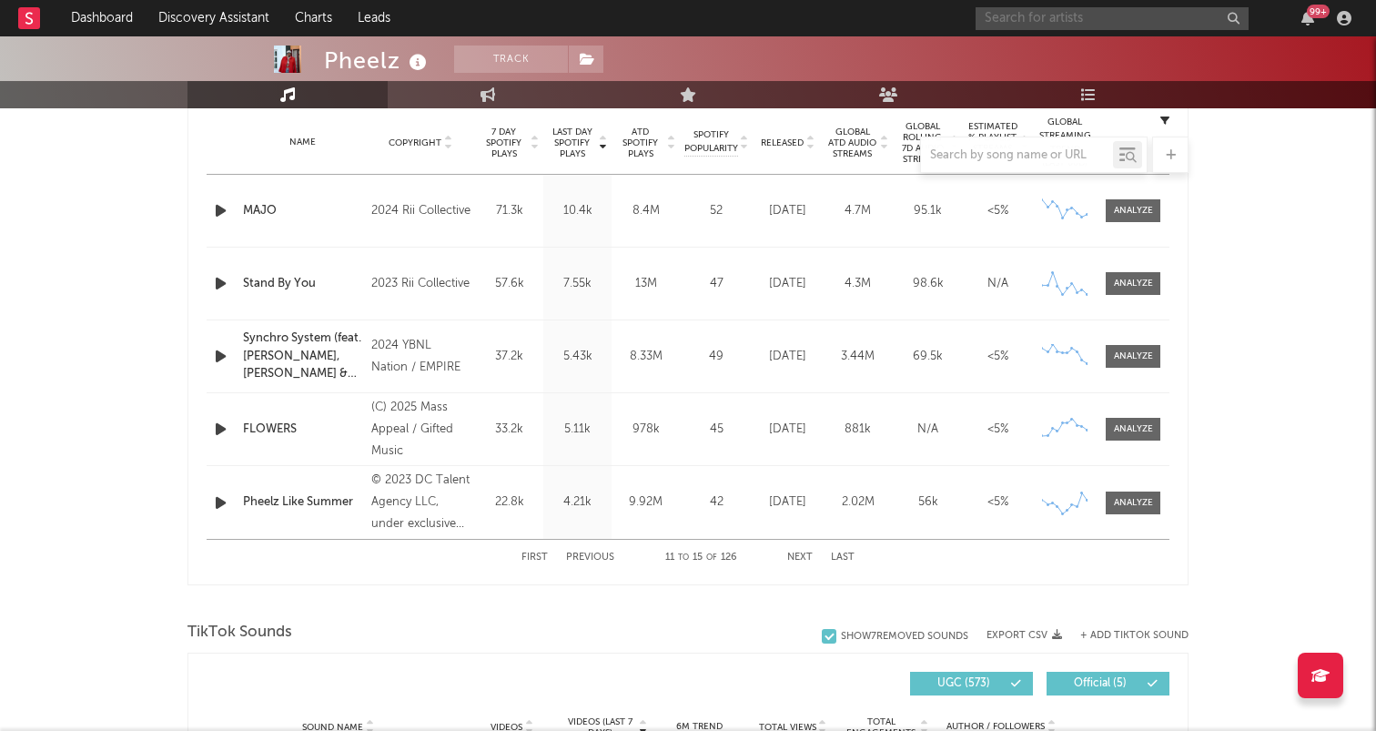
click at [803, 559] on button "Next" at bounding box center [799, 557] width 25 height 10
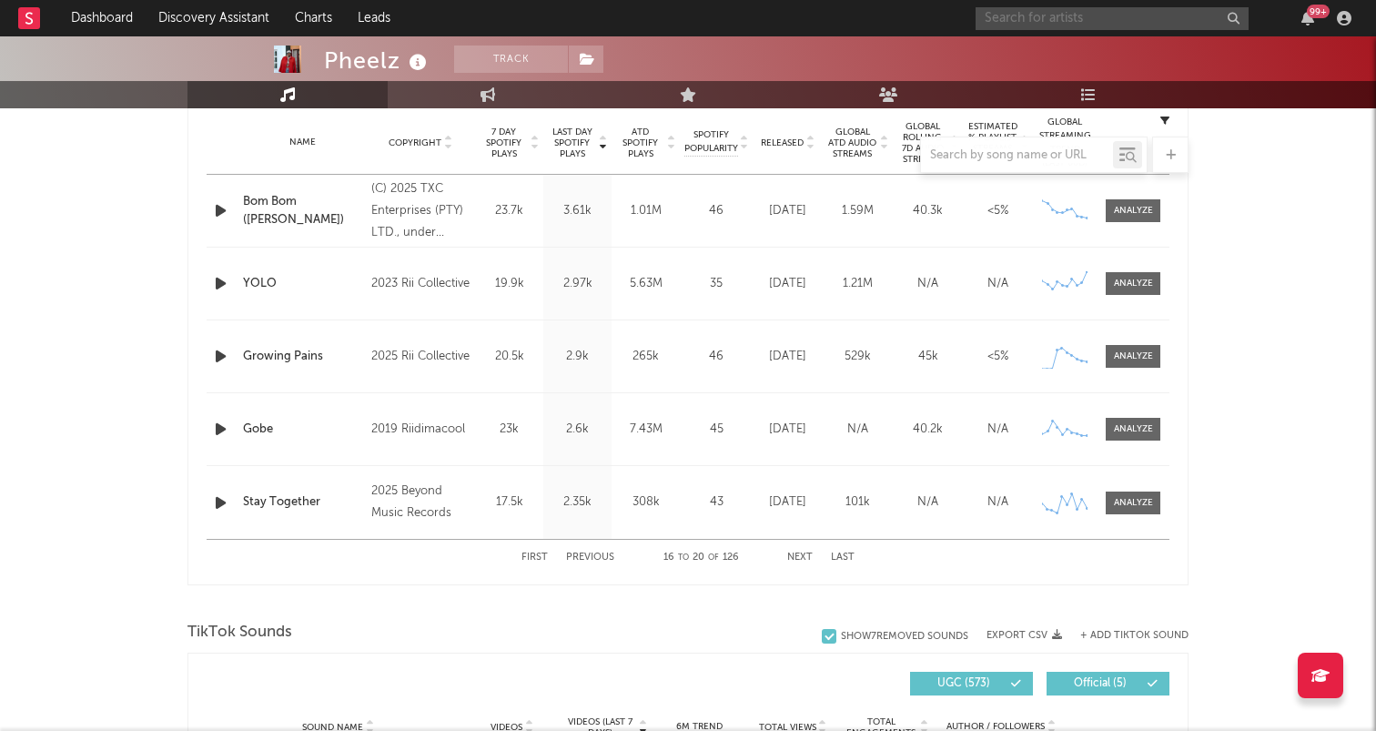
click at [603, 559] on button "Previous" at bounding box center [590, 557] width 48 height 10
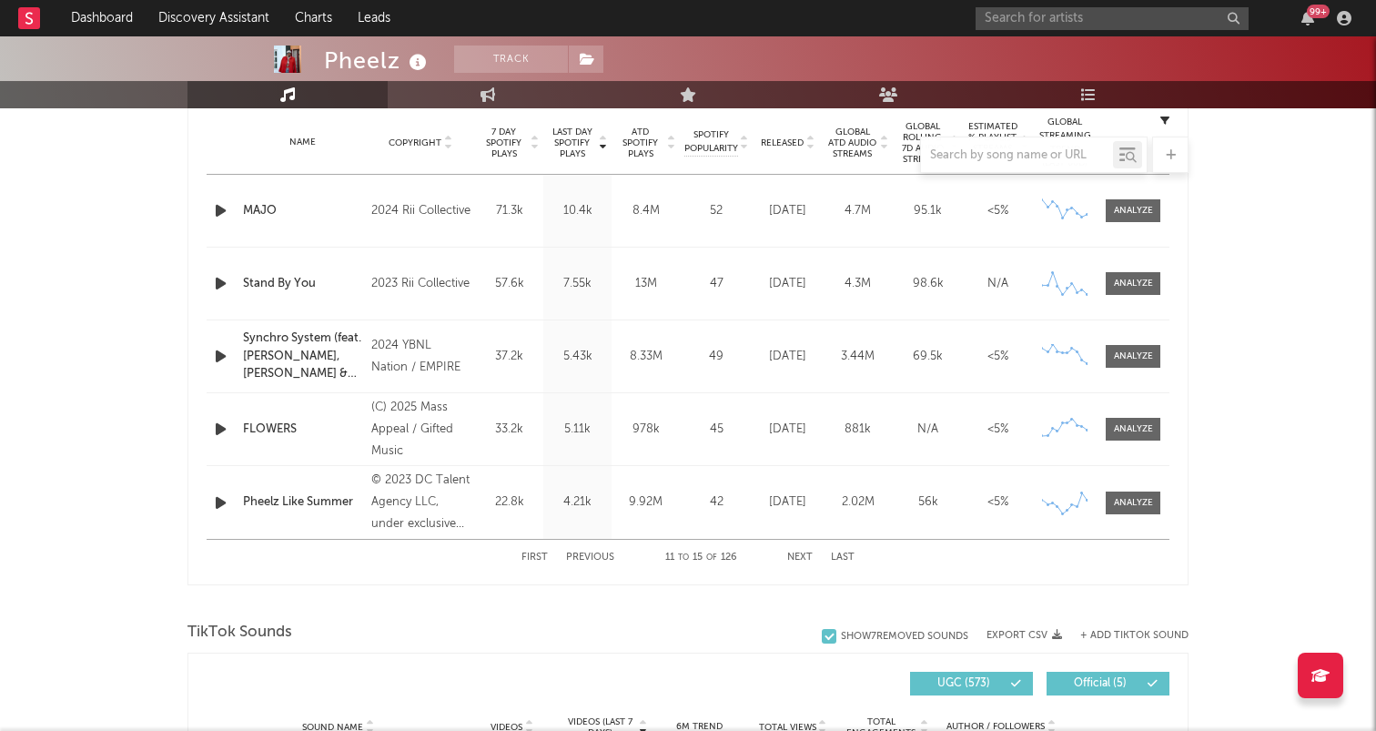
click at [330, 503] on div "Pheelz Like Summer" at bounding box center [302, 502] width 119 height 18
click at [1137, 506] on div at bounding box center [1133, 503] width 39 height 14
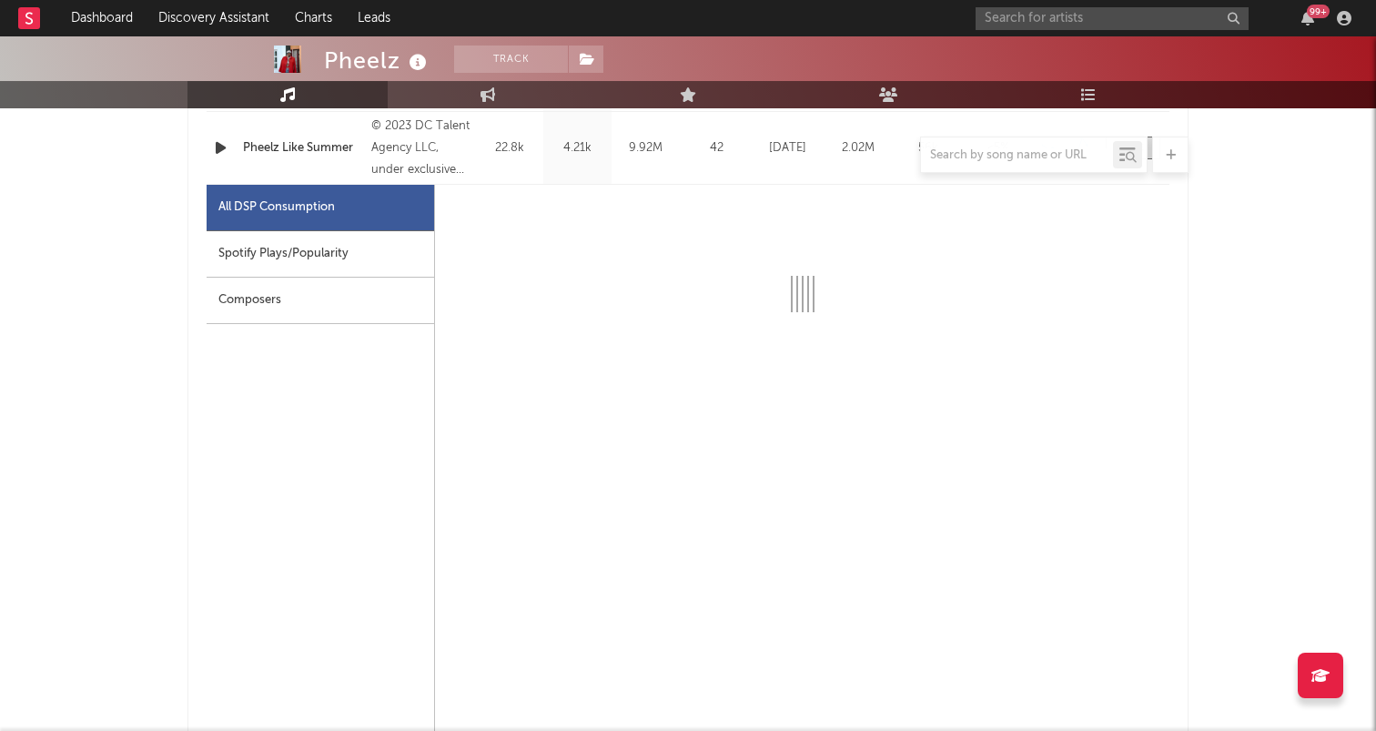
scroll to position [1118, 0]
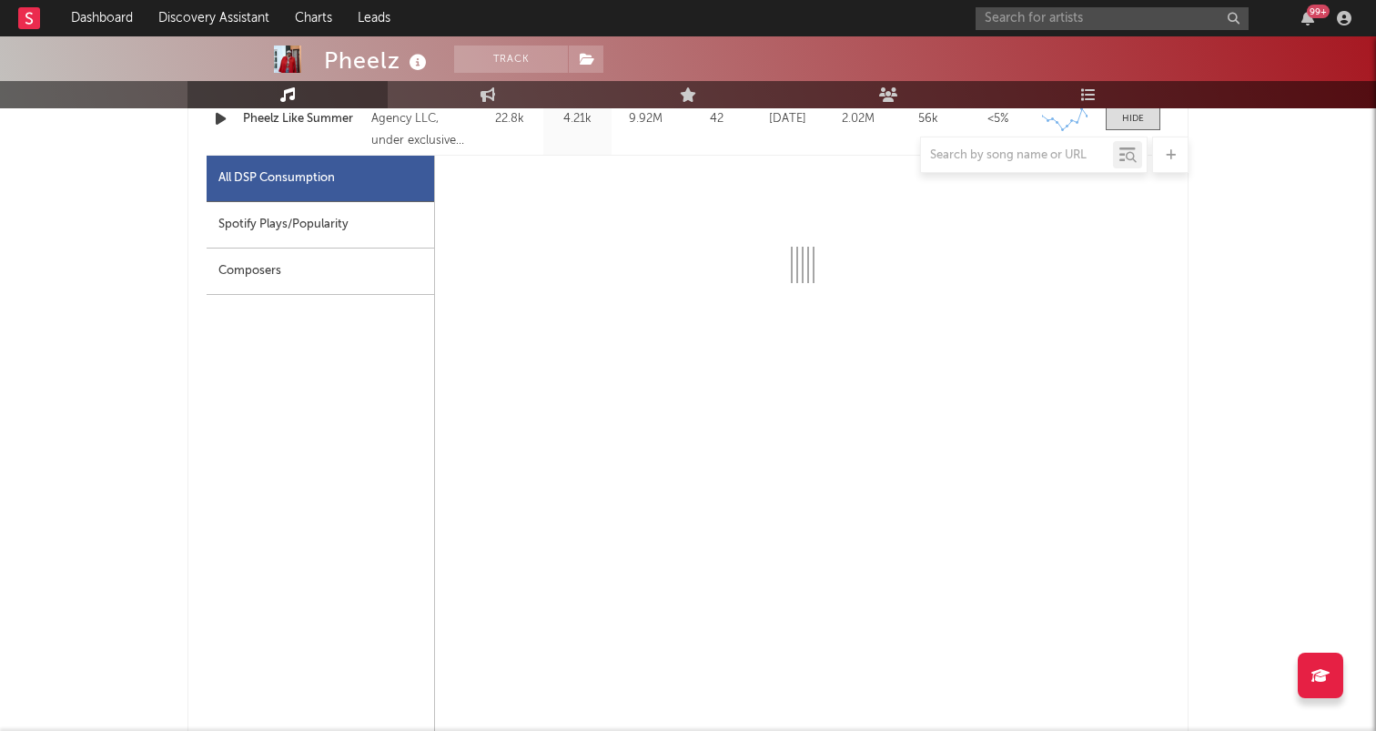
select select "6m"
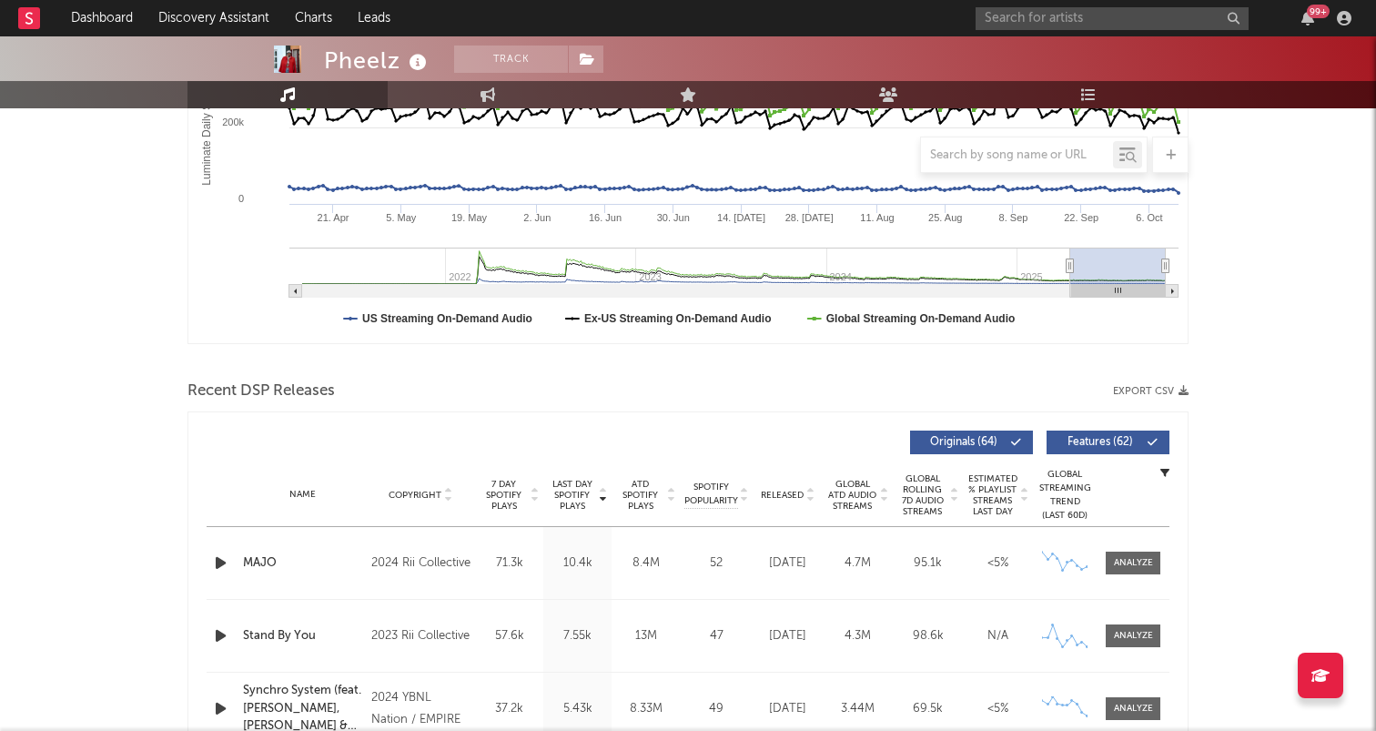
scroll to position [0, 0]
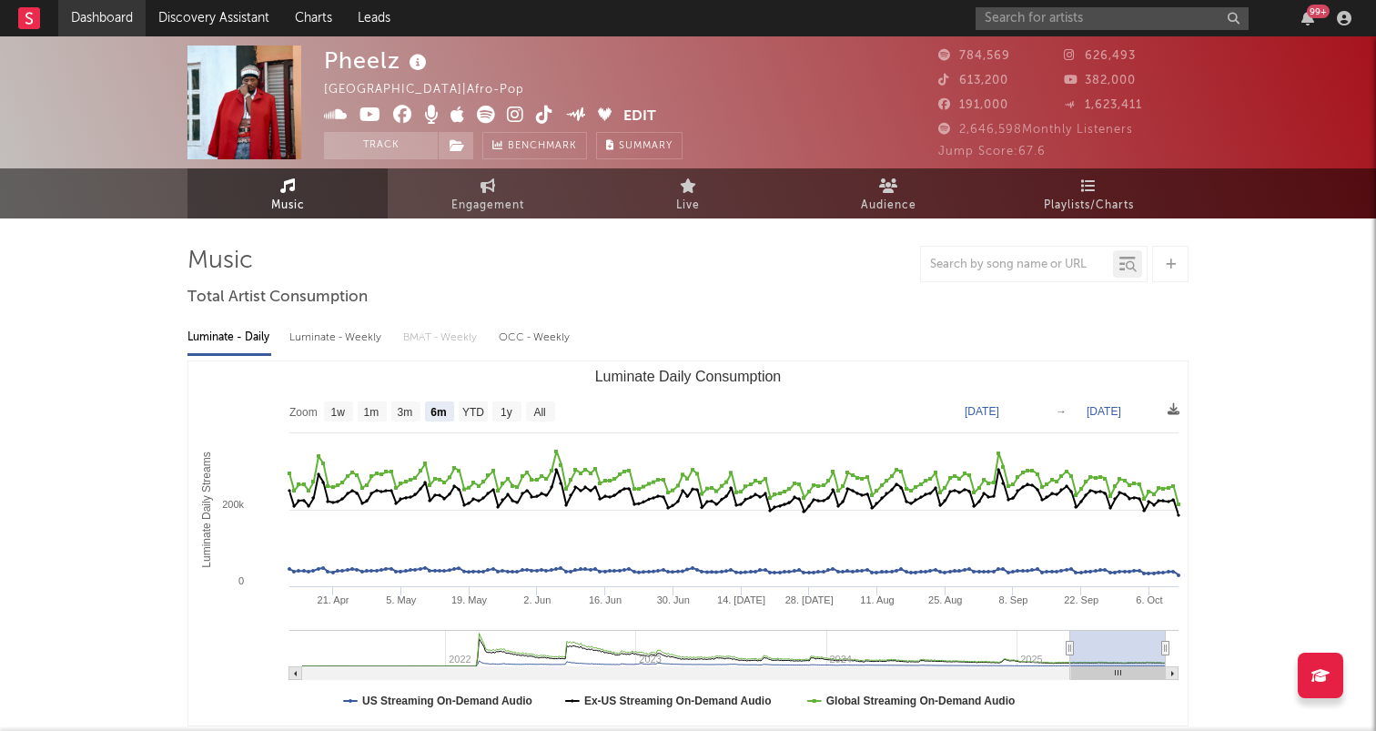
click at [83, 20] on link "Dashboard" at bounding box center [101, 18] width 87 height 36
